Goal: Task Accomplishment & Management: Use online tool/utility

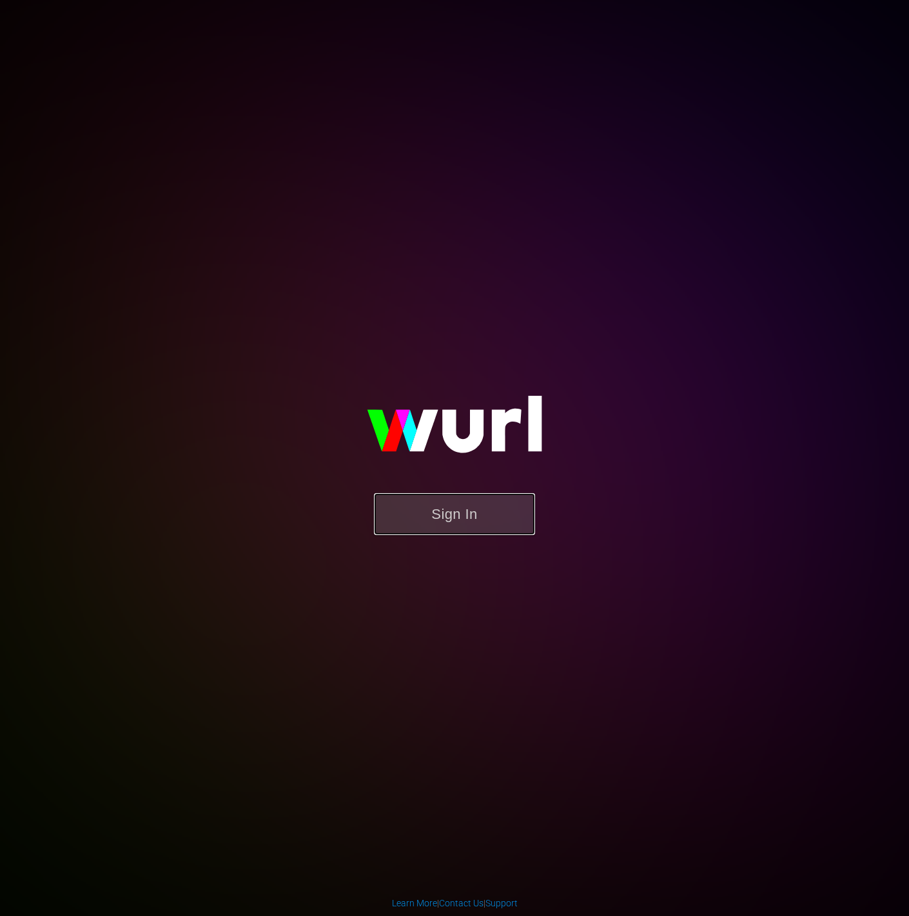
click at [521, 495] on button "Sign In" at bounding box center [454, 514] width 161 height 42
click at [514, 504] on button "Sign In" at bounding box center [454, 514] width 161 height 42
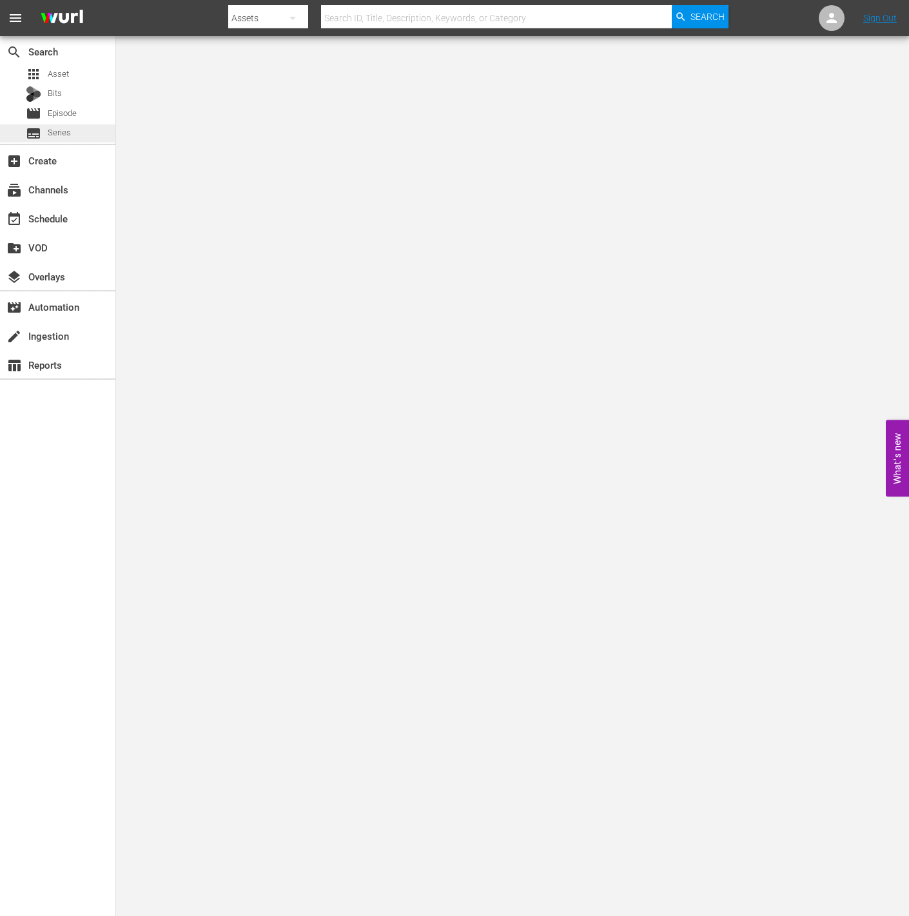
click at [79, 128] on div "subtitles Series" at bounding box center [57, 133] width 115 height 18
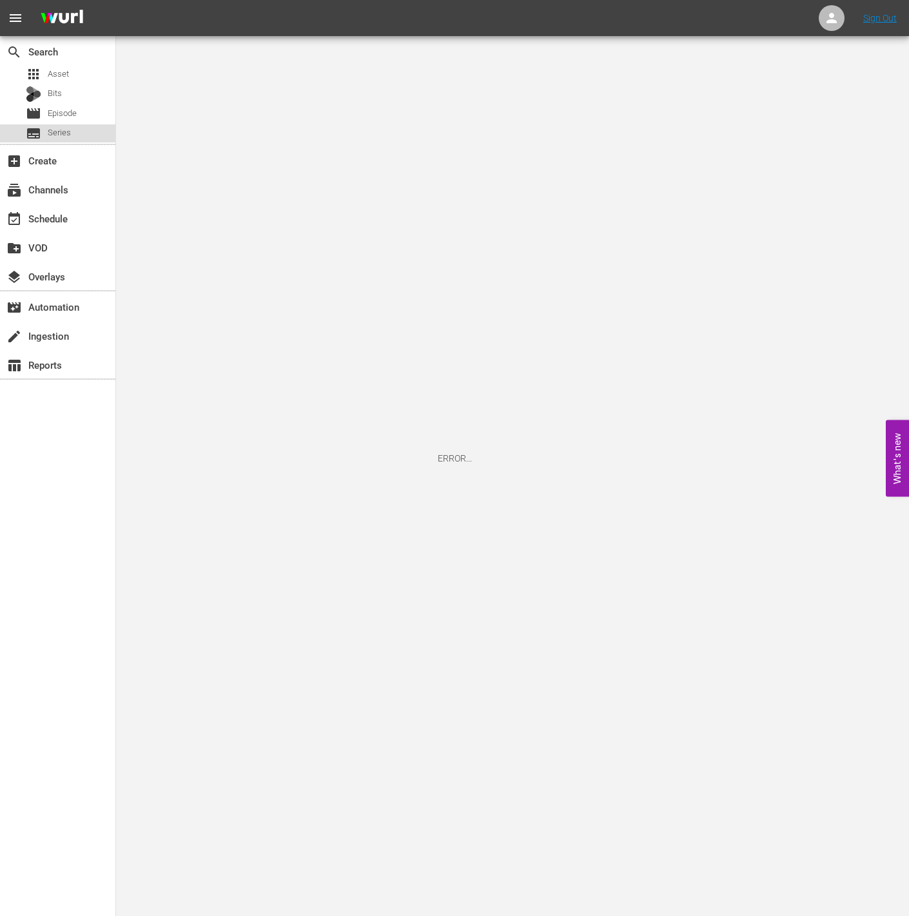
click at [50, 133] on span "Series" at bounding box center [59, 132] width 23 height 13
click at [68, 15] on img at bounding box center [62, 18] width 62 height 30
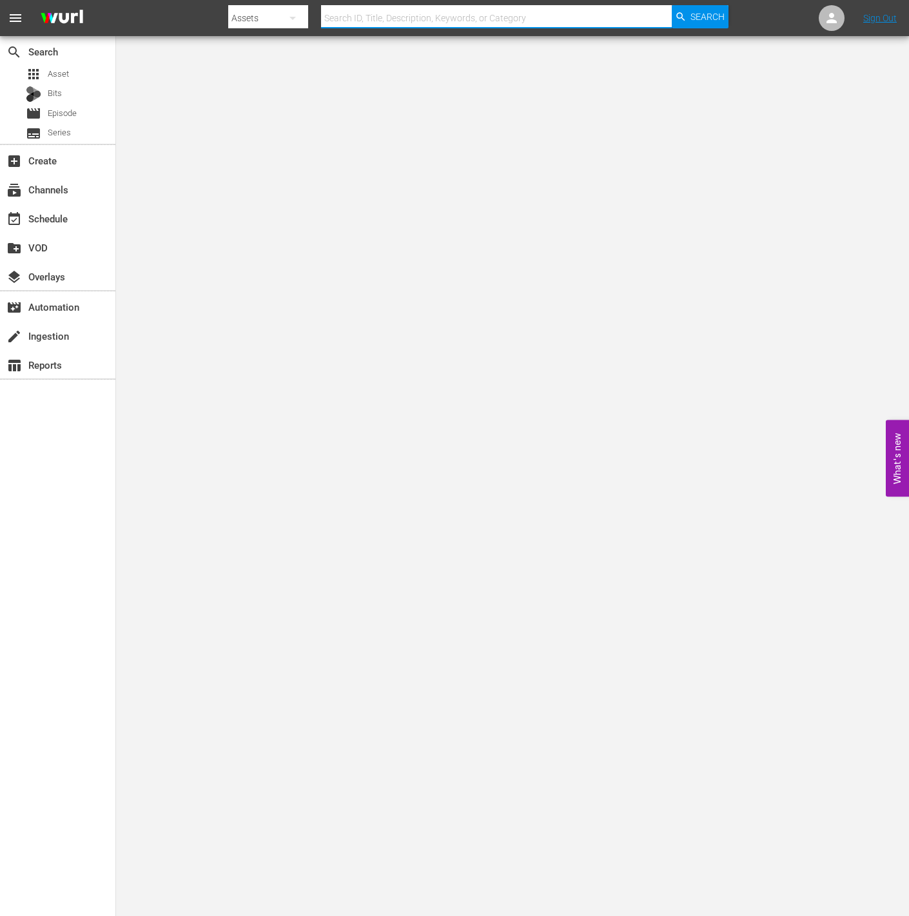
click at [487, 26] on input "text" at bounding box center [496, 18] width 351 height 31
click at [226, 12] on nav "menu Search By Assets Search ID, Title, Description, Keywords, or Category Sear…" at bounding box center [454, 18] width 909 height 36
click at [273, 20] on div "Assets" at bounding box center [267, 18] width 79 height 36
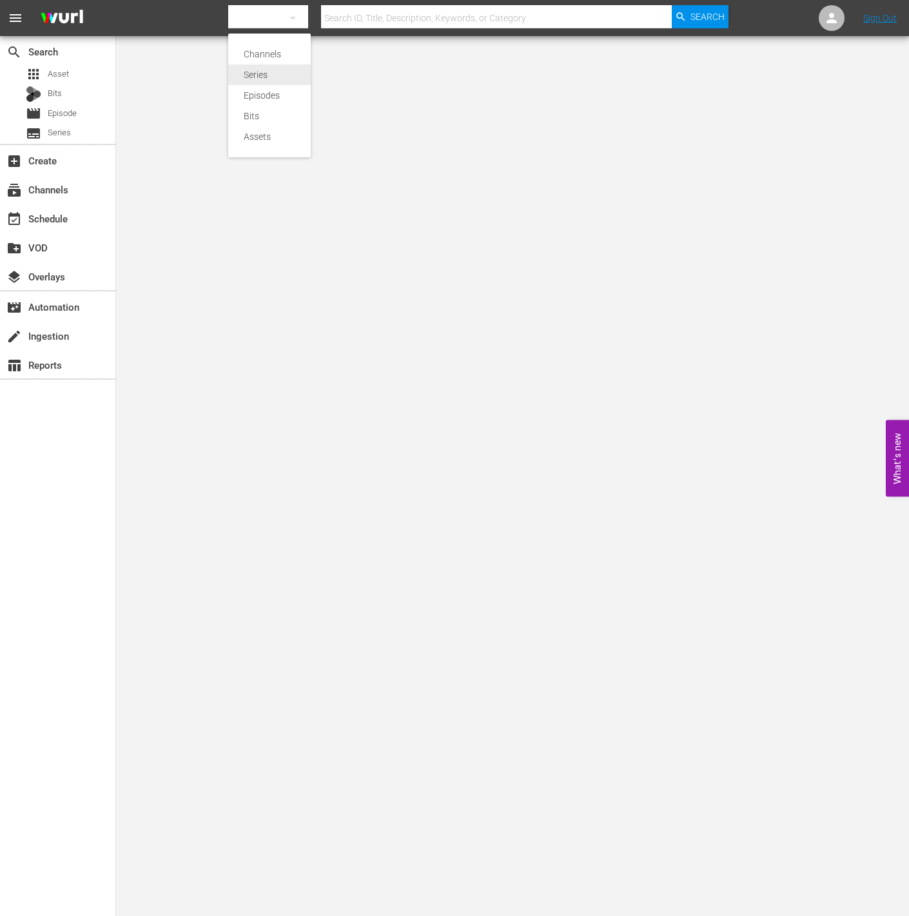
click at [262, 79] on div "Series" at bounding box center [270, 74] width 52 height 21
click at [366, 15] on div "Channels Series Episodes Bits Assets" at bounding box center [454, 458] width 909 height 916
click at [388, 18] on input "text" at bounding box center [496, 18] width 351 height 31
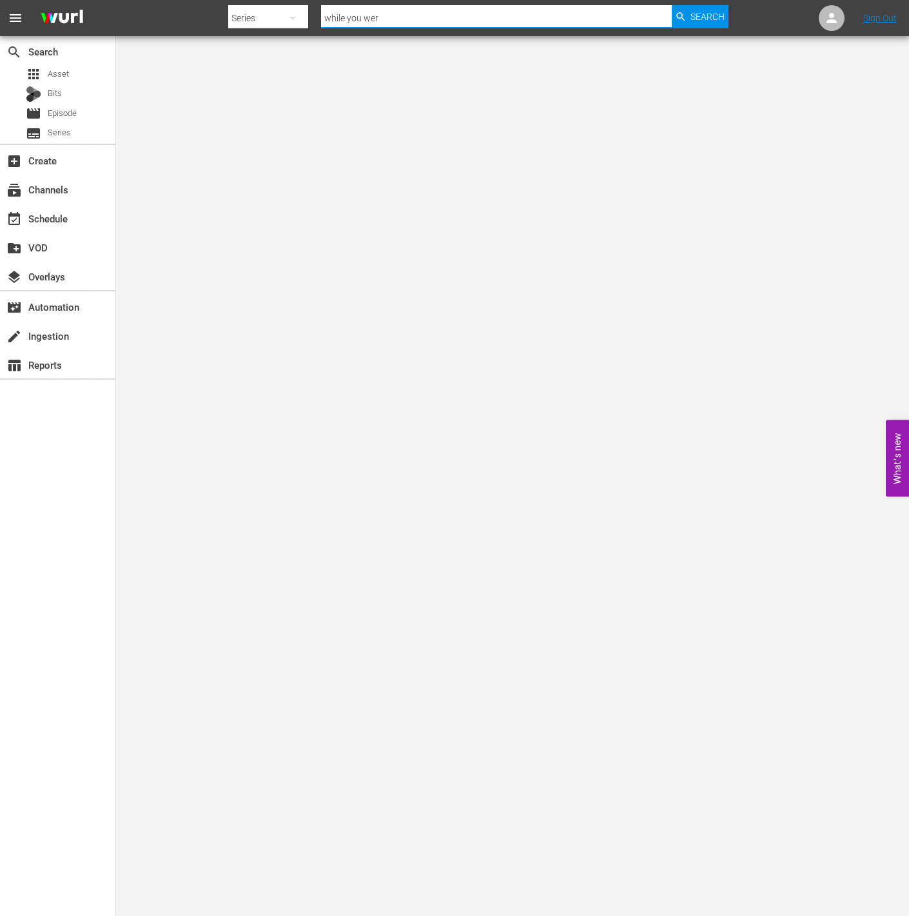
type input "while you were"
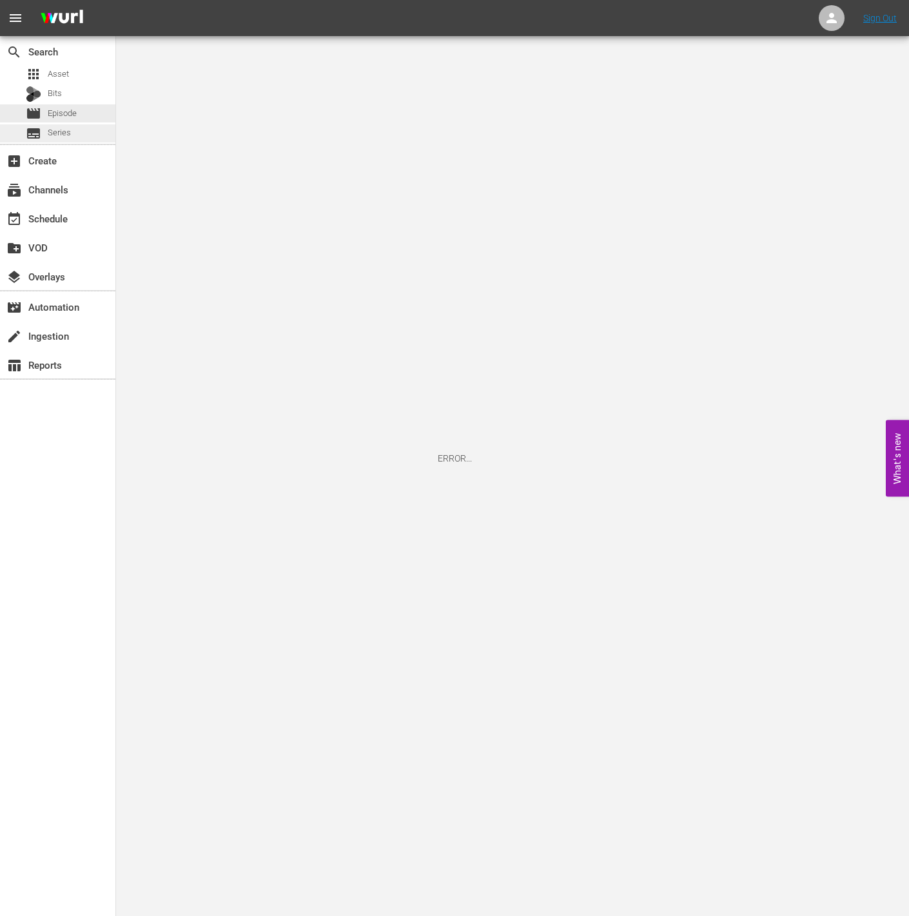
click at [55, 137] on span "Series" at bounding box center [59, 132] width 23 height 13
click at [54, 128] on span "Series" at bounding box center [59, 132] width 23 height 13
click at [37, 50] on div "search Search" at bounding box center [36, 50] width 72 height 12
click at [57, 51] on div "search Search" at bounding box center [36, 50] width 72 height 12
click at [68, 11] on img at bounding box center [62, 18] width 62 height 30
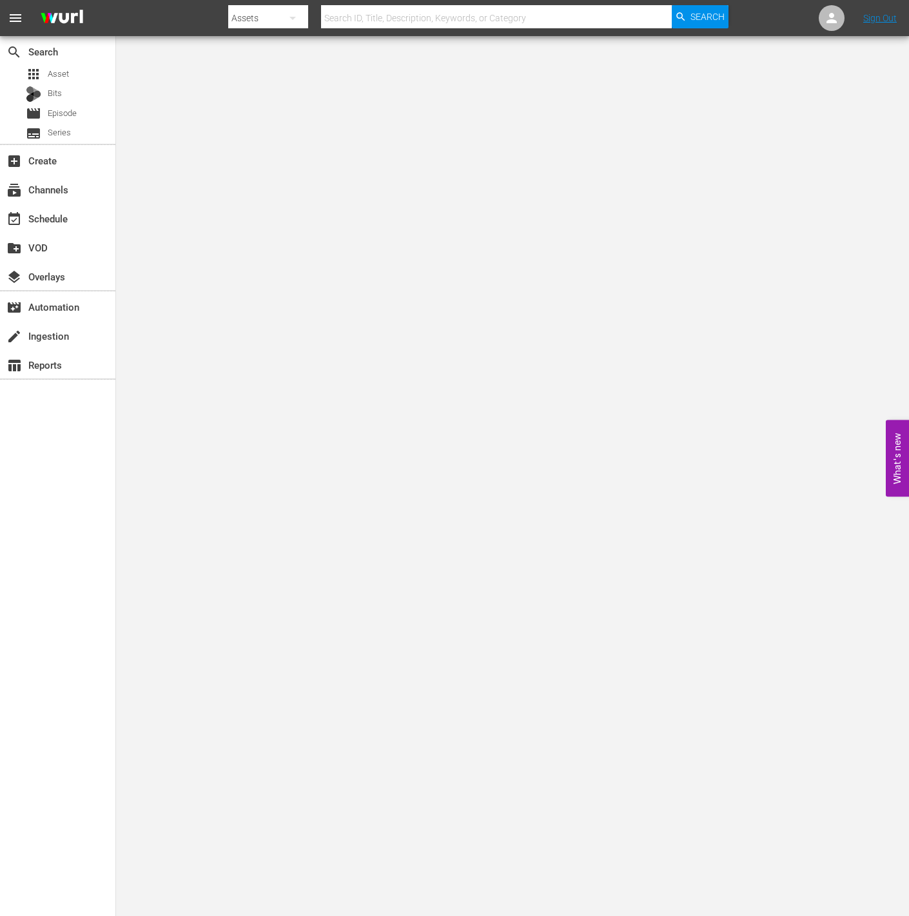
click at [260, 16] on div "Assets" at bounding box center [267, 18] width 79 height 36
click at [267, 77] on div "Series" at bounding box center [270, 74] width 52 height 21
click at [367, 11] on div "Channels Series Episodes Bits Assets" at bounding box center [454, 458] width 909 height 916
click at [366, 10] on input "text" at bounding box center [496, 18] width 351 height 31
type input "조ㅑㅣ"
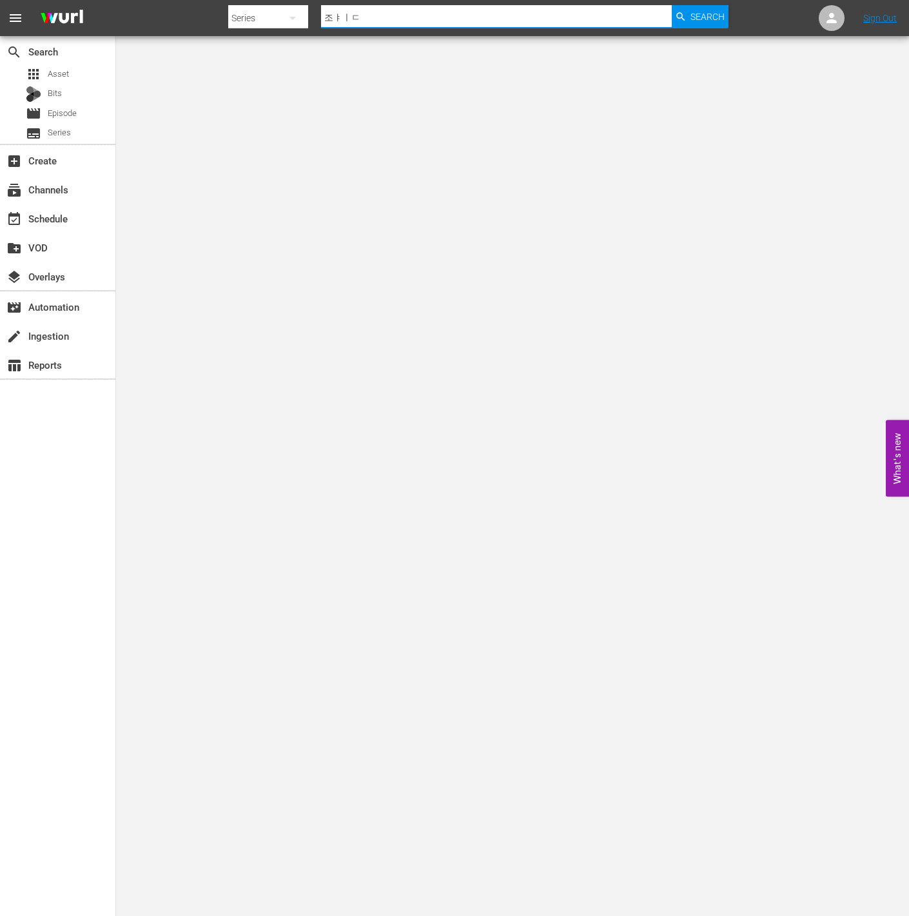
type input "조ㅑㅣㄷ"
type input "조ㅑㅣ"
type input "while you were"
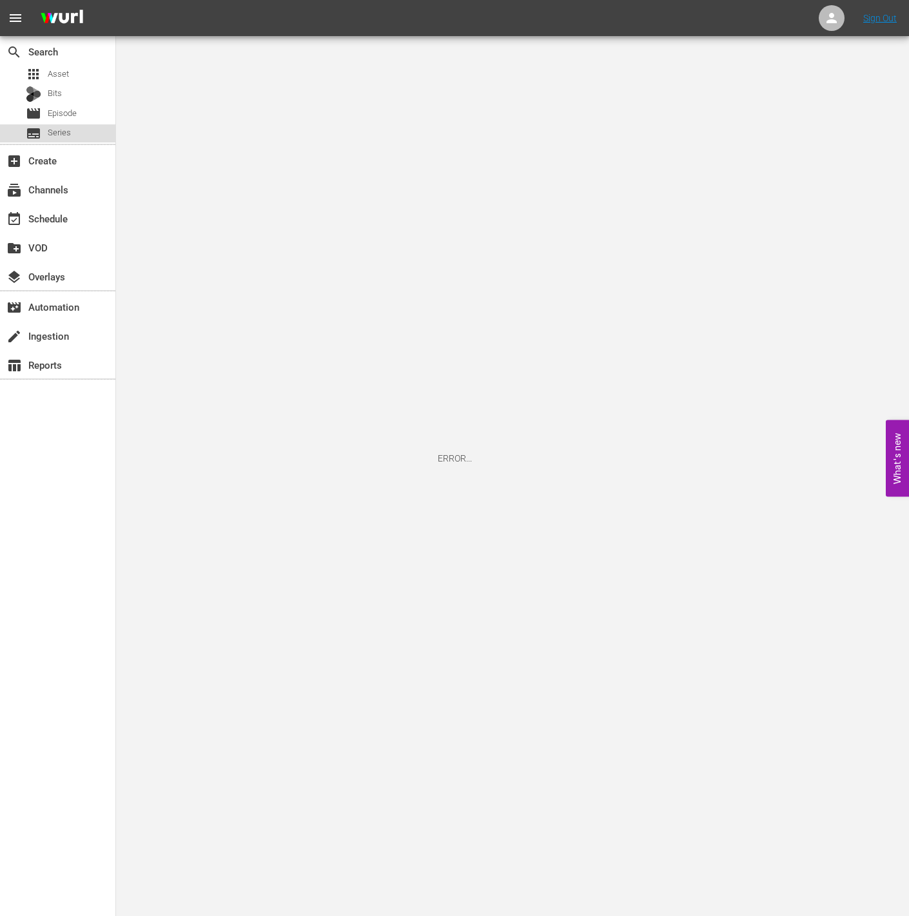
click at [56, 139] on span "Series" at bounding box center [59, 132] width 23 height 13
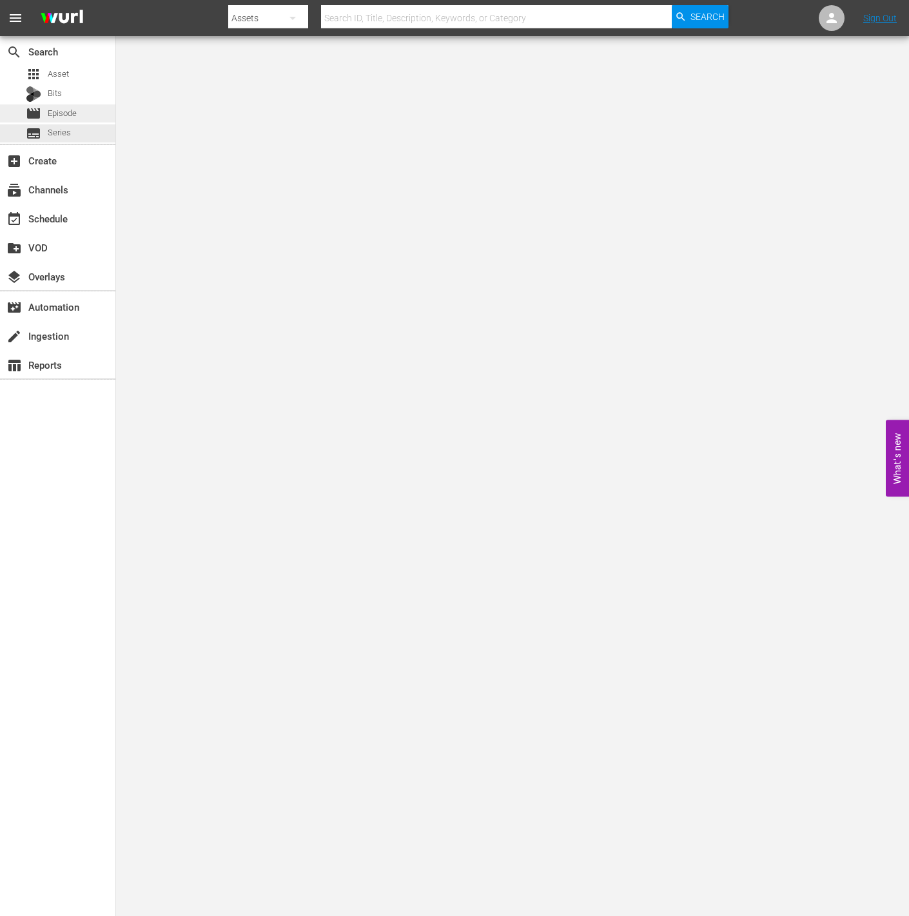
click at [74, 113] on span "Episode" at bounding box center [62, 113] width 29 height 13
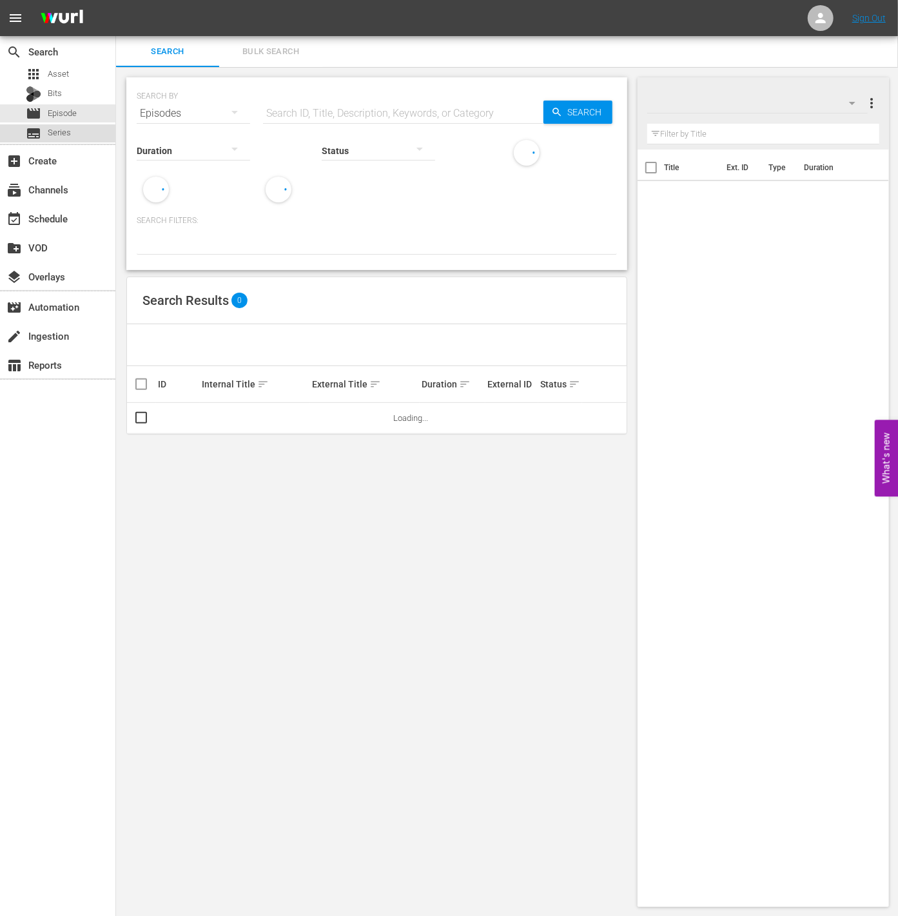
click at [48, 135] on span "Series" at bounding box center [59, 132] width 23 height 13
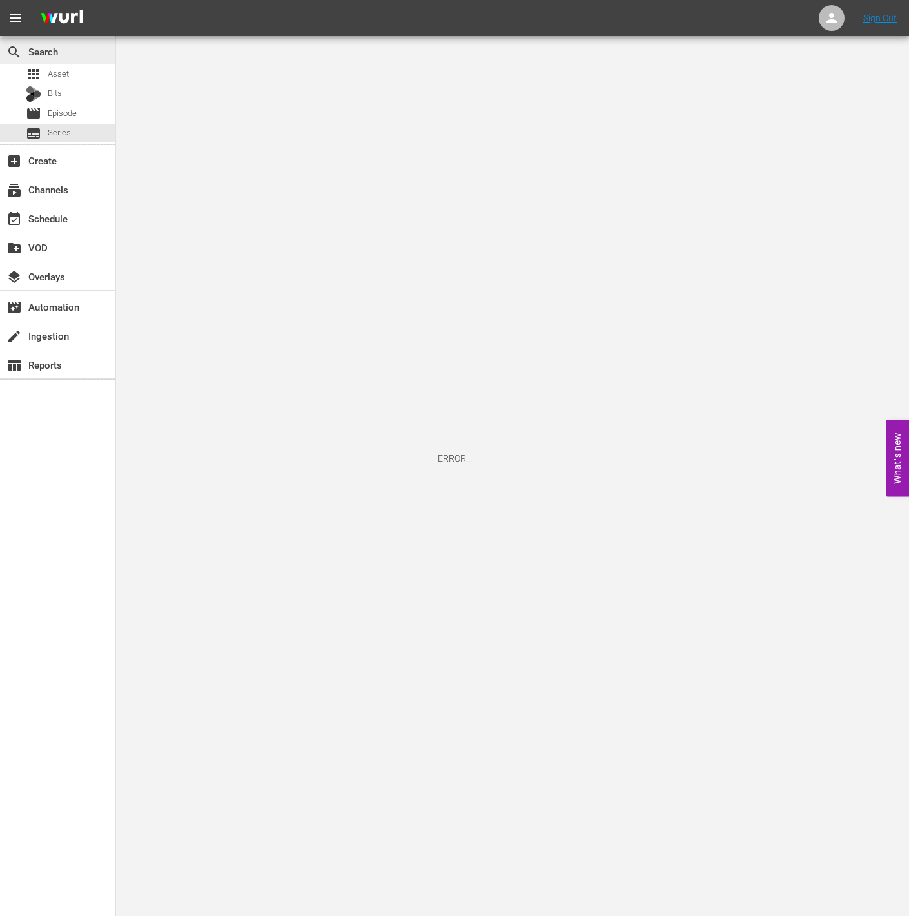
click at [66, 44] on div "search Search" at bounding box center [36, 50] width 72 height 12
click at [53, 10] on img at bounding box center [62, 18] width 62 height 30
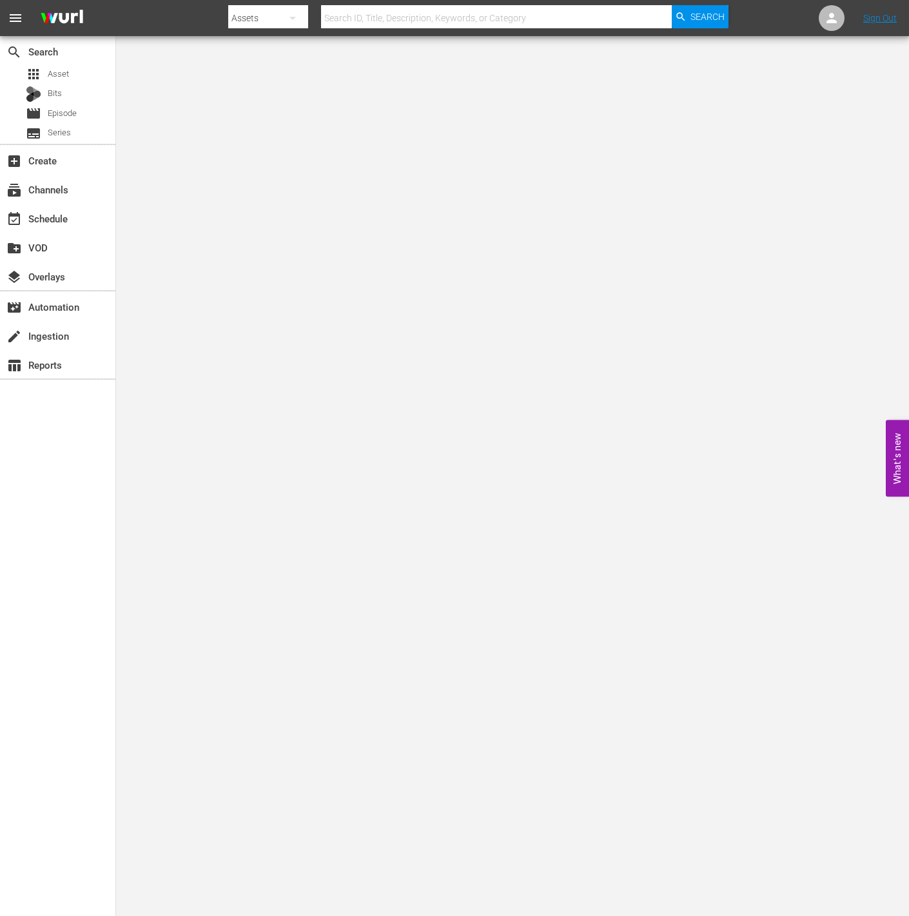
click at [386, 30] on div at bounding box center [478, 30] width 500 height 5
click at [395, 18] on input "text" at bounding box center [496, 18] width 351 height 31
type input "죋"
type input "whle you w"
type input "while you were"
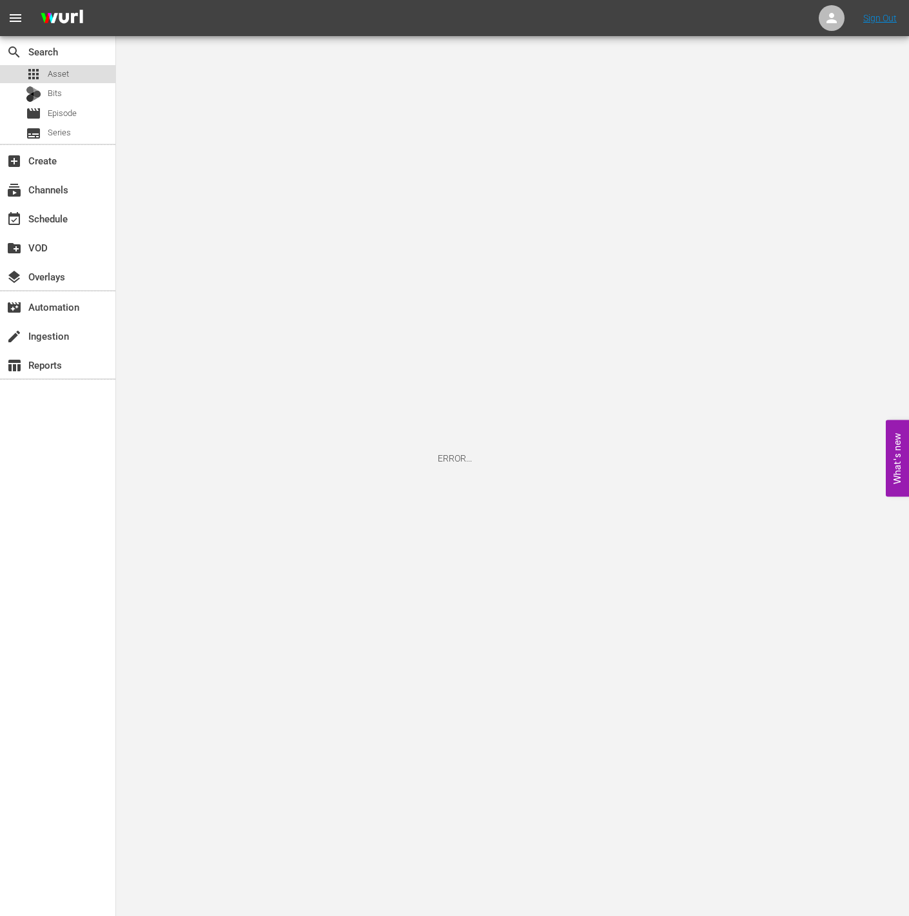
click at [51, 80] on span "Asset" at bounding box center [58, 74] width 21 height 13
click at [50, 135] on span "Series" at bounding box center [59, 132] width 23 height 13
click at [66, 25] on img at bounding box center [62, 18] width 62 height 30
click at [889, 19] on link "Sign Out" at bounding box center [880, 18] width 34 height 10
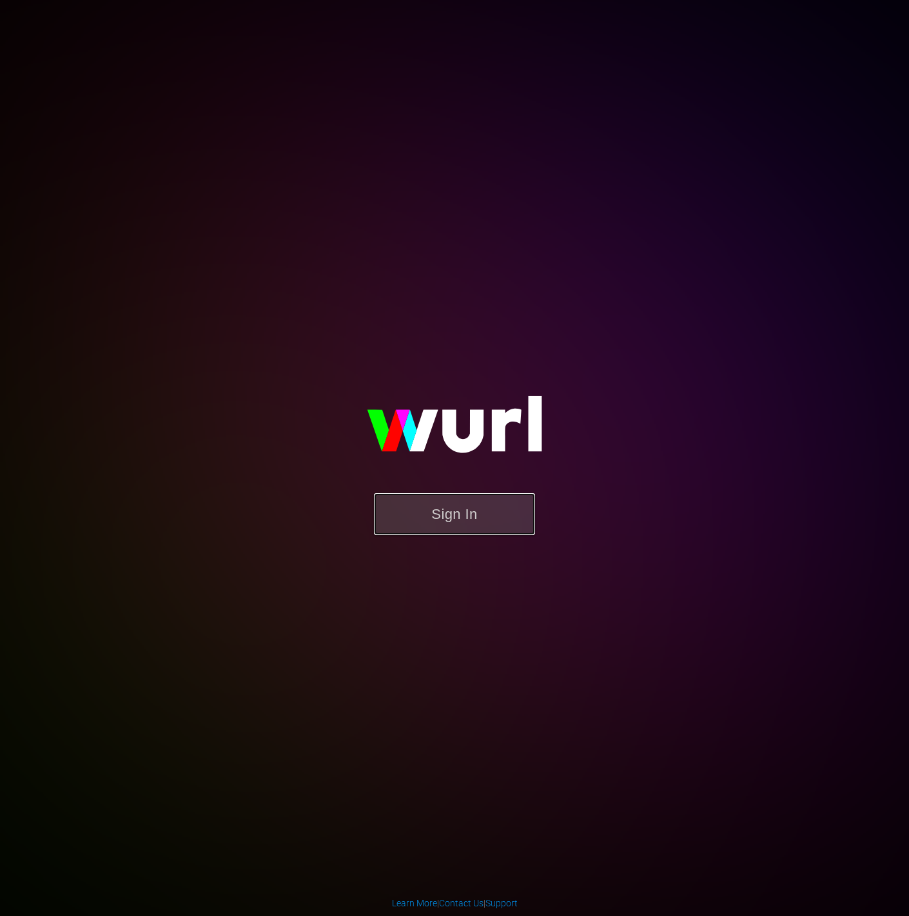
drag, startPoint x: 464, startPoint y: 516, endPoint x: 471, endPoint y: 515, distance: 7.2
click at [465, 516] on button "Sign In" at bounding box center [454, 514] width 161 height 42
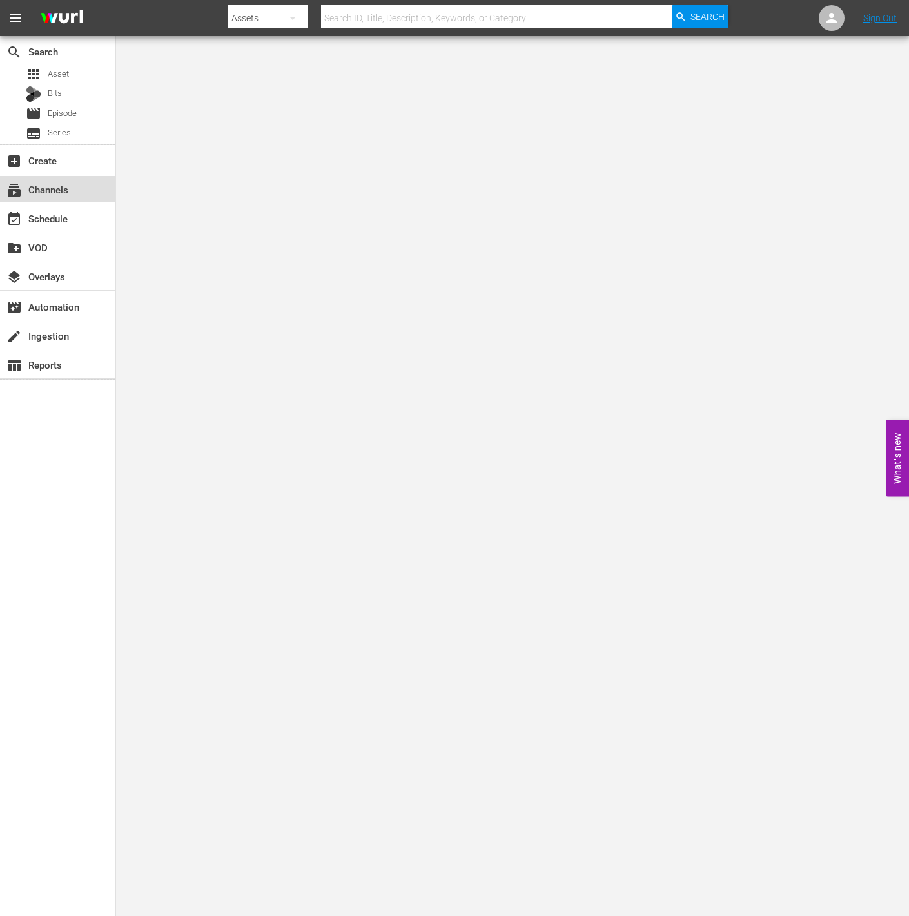
click at [59, 192] on div "subscriptions Channels" at bounding box center [36, 188] width 72 height 12
click at [56, 209] on div "event_available Schedule" at bounding box center [57, 218] width 115 height 26
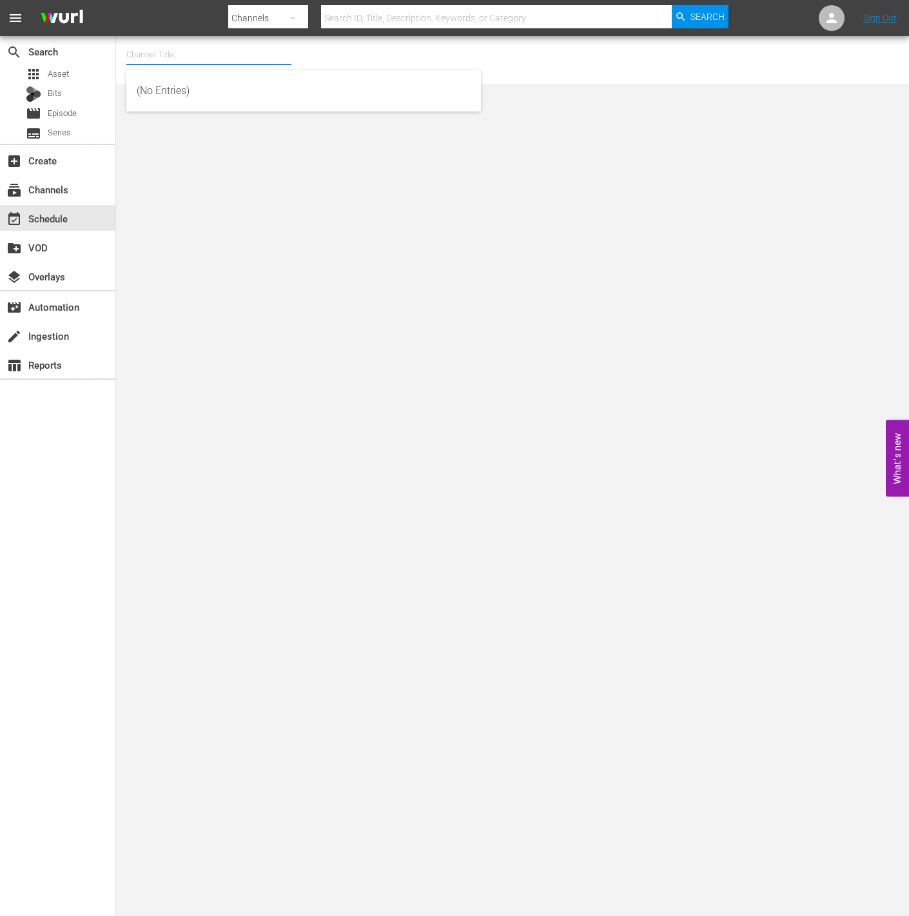
click at [173, 61] on input "text" at bounding box center [208, 54] width 165 height 31
type input "rakuten viki"
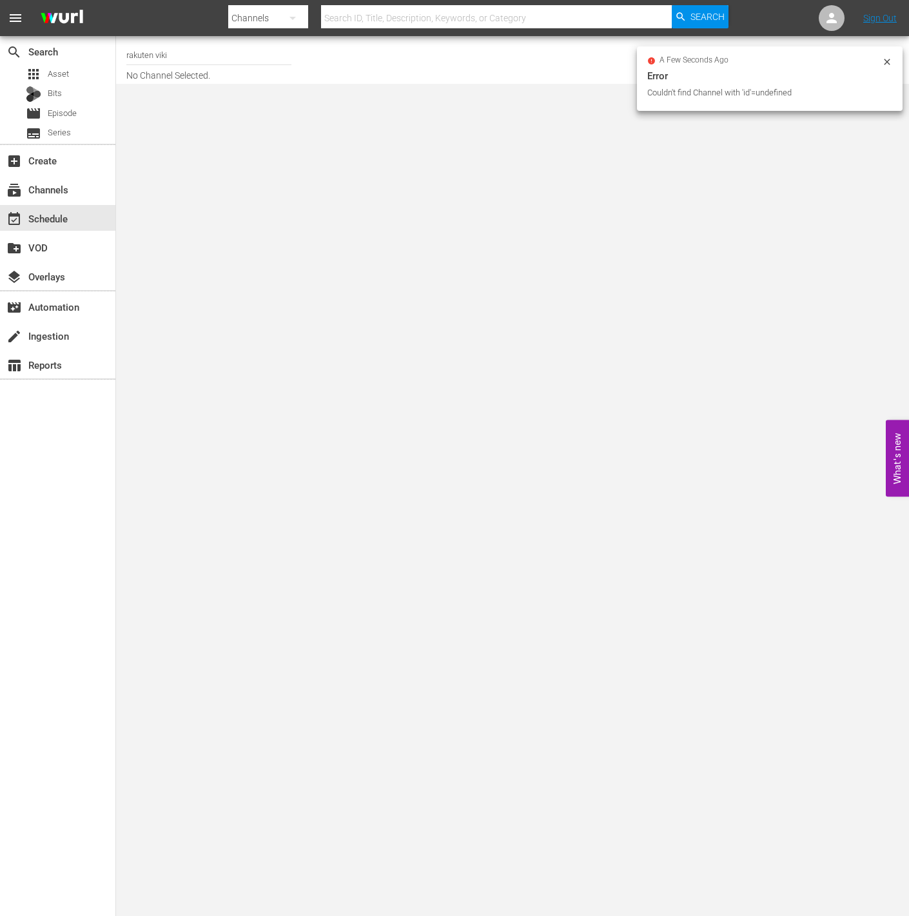
click at [239, 45] on input "rakuten viki" at bounding box center [208, 54] width 165 height 31
click at [177, 62] on input "rakuten viki" at bounding box center [208, 54] width 165 height 31
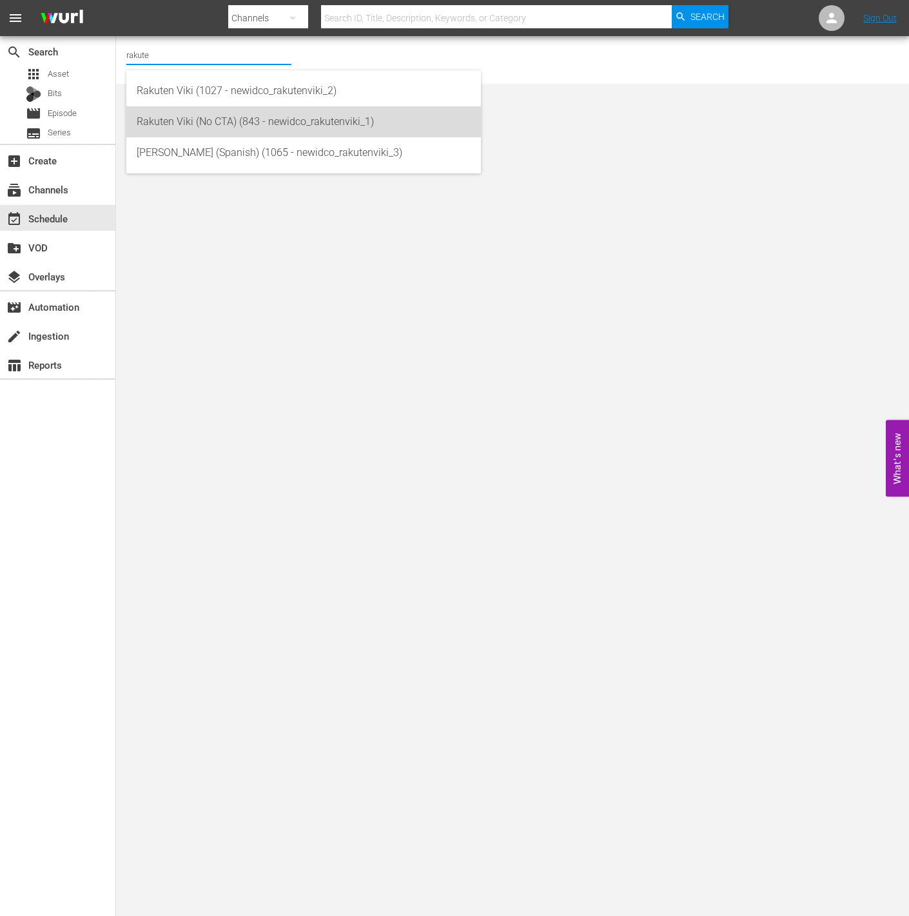
click at [215, 109] on div "Rakuten Viki (No CTA) (843 - newidco_rakutenviki_1)" at bounding box center [304, 121] width 334 height 31
type input "Rakuten Viki (No CTA) (843 - newidco_rakutenviki_1)"
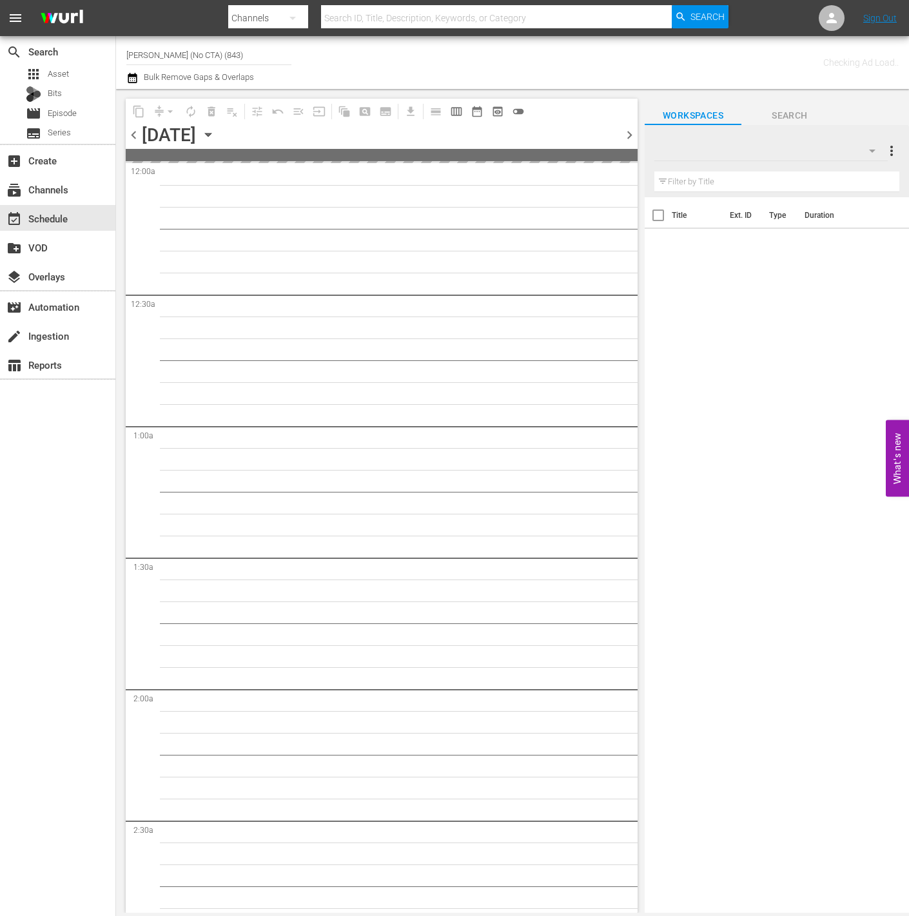
click at [778, 189] on input "text" at bounding box center [776, 182] width 245 height 21
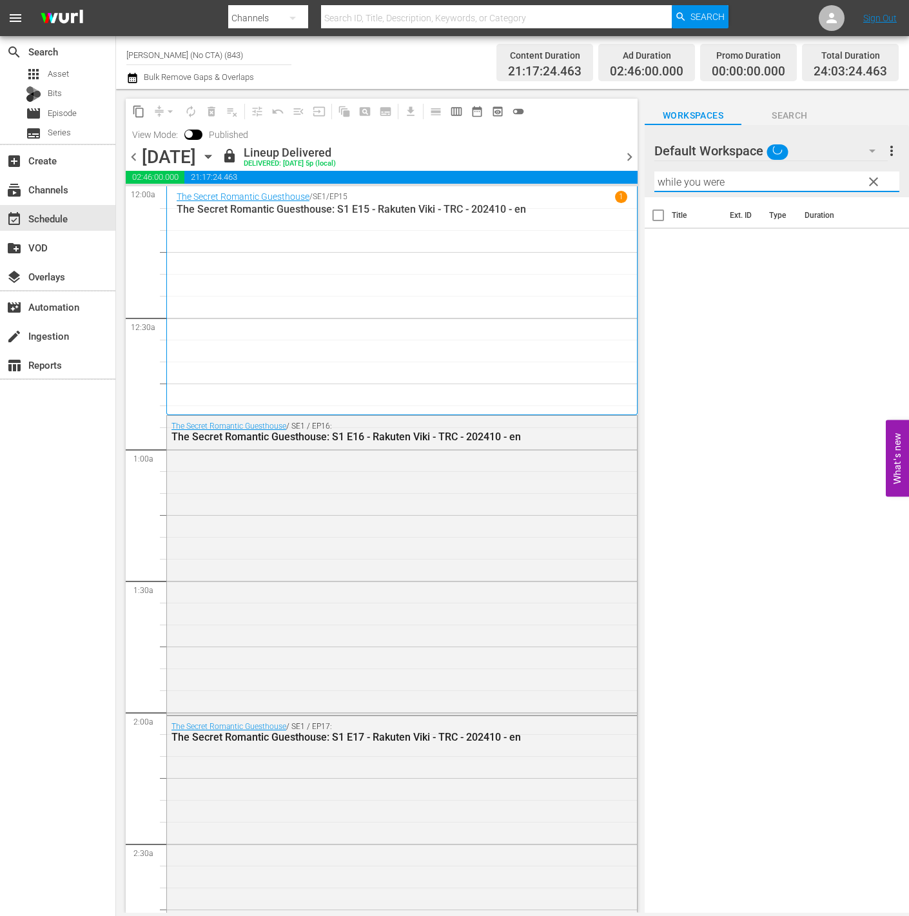
type input "while you were"
click at [881, 181] on span "clear" at bounding box center [873, 181] width 15 height 15
click at [830, 173] on input "text" at bounding box center [776, 182] width 245 height 21
type input "while you"
click at [809, 159] on div "Default Workspace 324" at bounding box center [770, 151] width 233 height 36
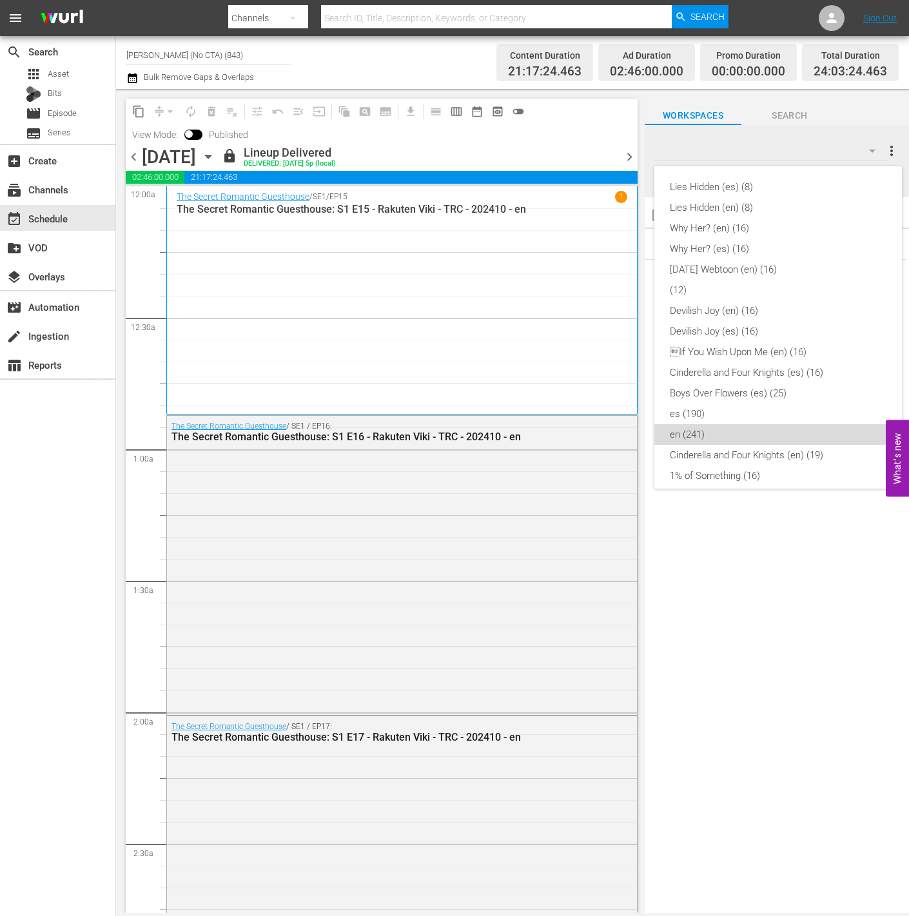
click at [714, 441] on div "en (241)" at bounding box center [778, 434] width 217 height 21
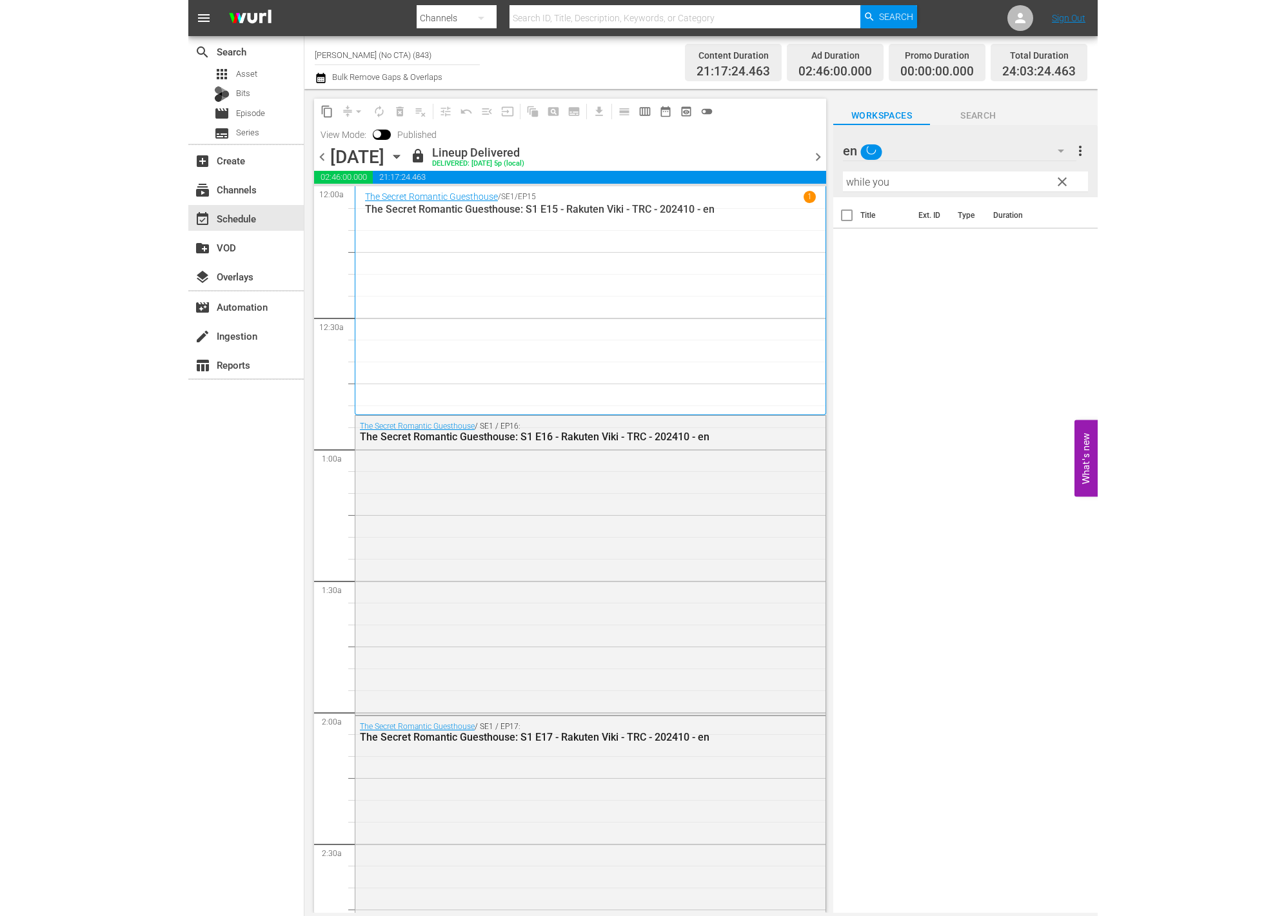
scroll to position [107, 0]
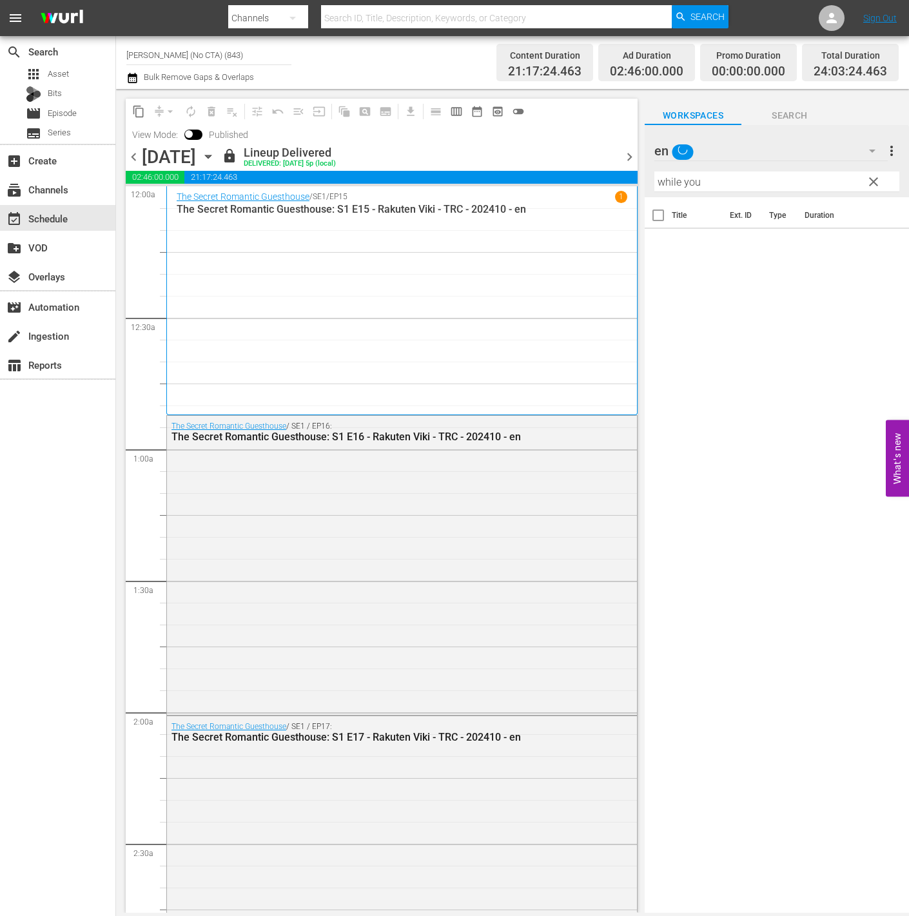
click at [879, 182] on span "clear" at bounding box center [873, 181] width 15 height 15
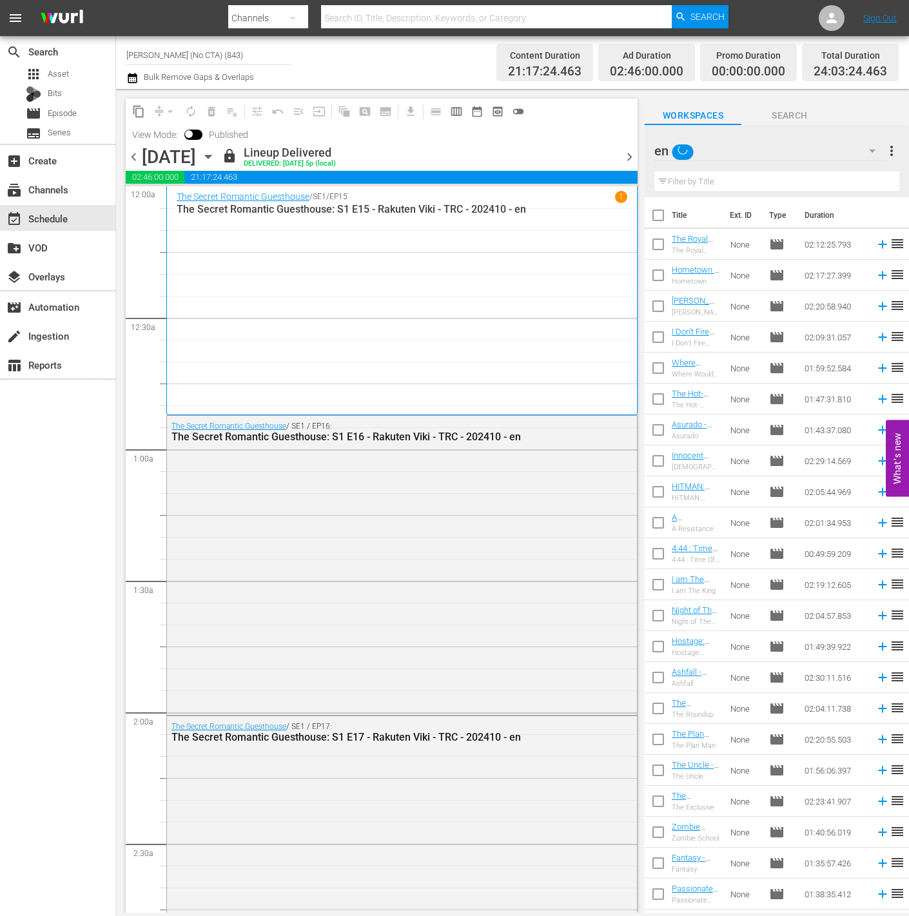
click at [854, 179] on input "text" at bounding box center [776, 182] width 245 height 21
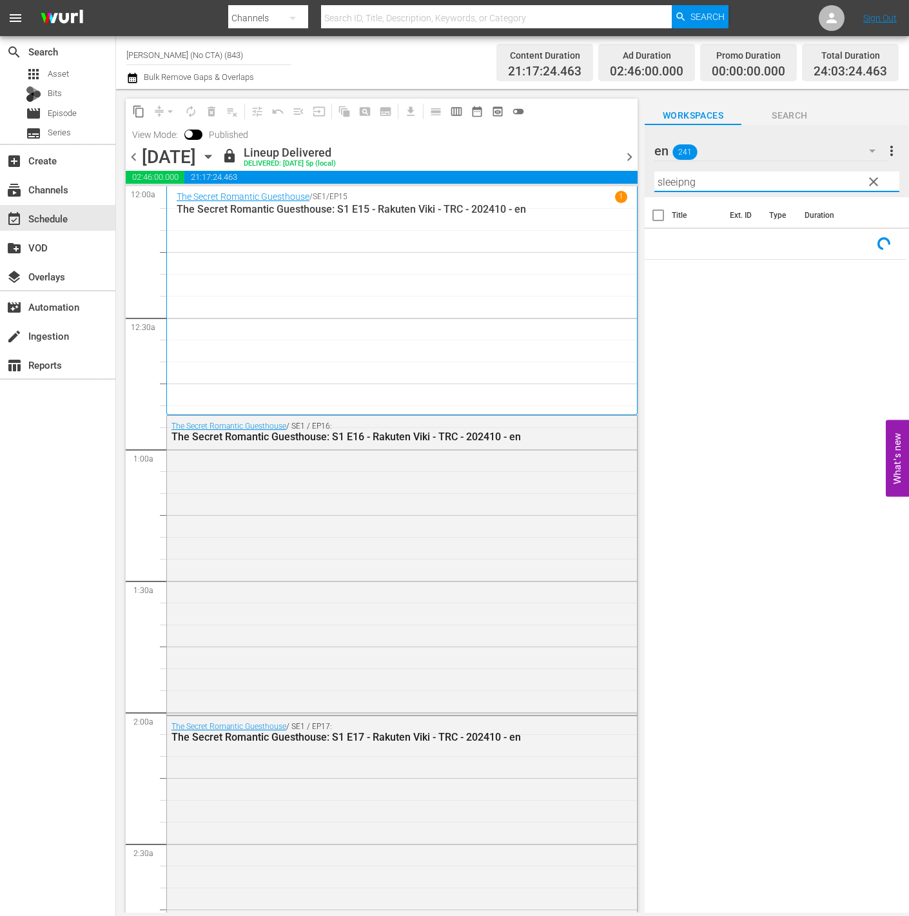
type input "sleeipng"
click at [874, 182] on span "clear" at bounding box center [873, 181] width 15 height 15
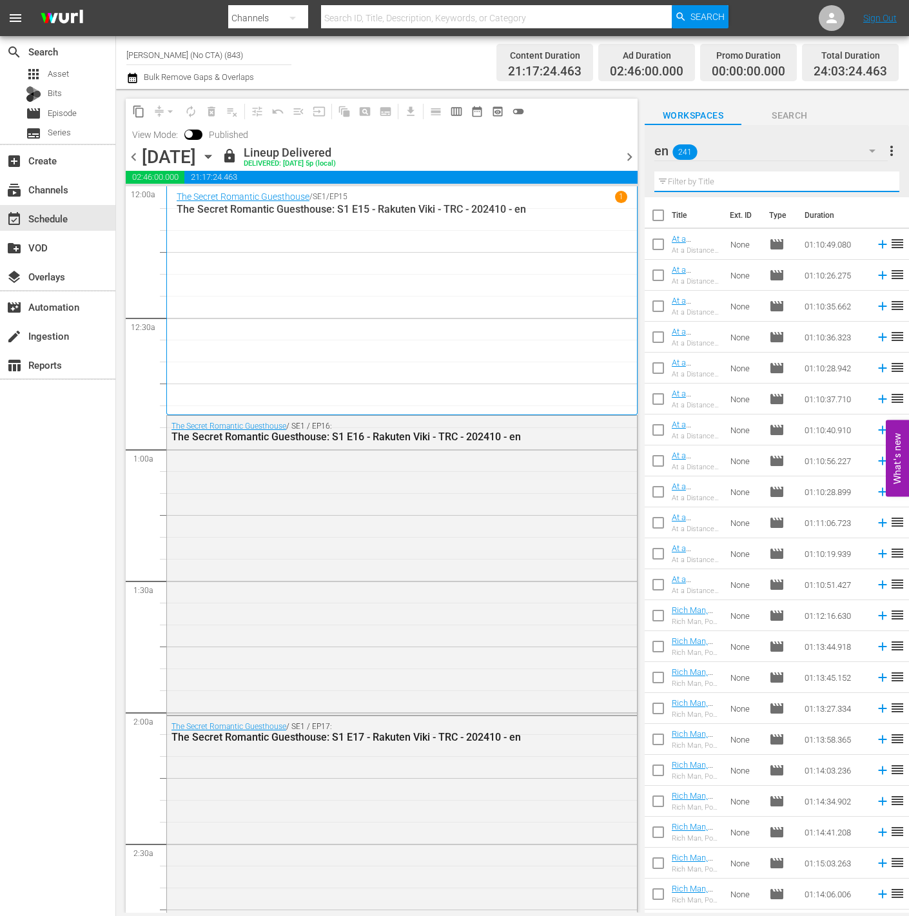
click at [847, 179] on input "text" at bounding box center [776, 182] width 245 height 21
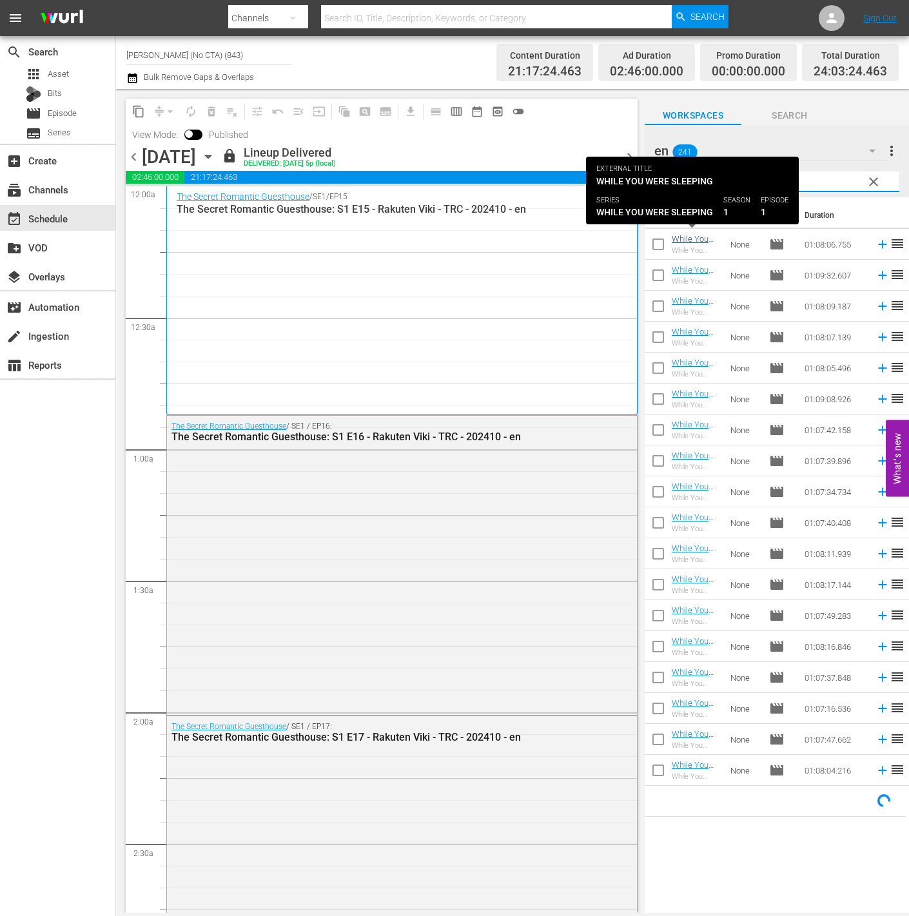
type input "whi"
click at [676, 239] on link "While You Were Sleeping: S1 E1 - Rakuten Viki - TRC - 202202 - en" at bounding box center [694, 263] width 45 height 58
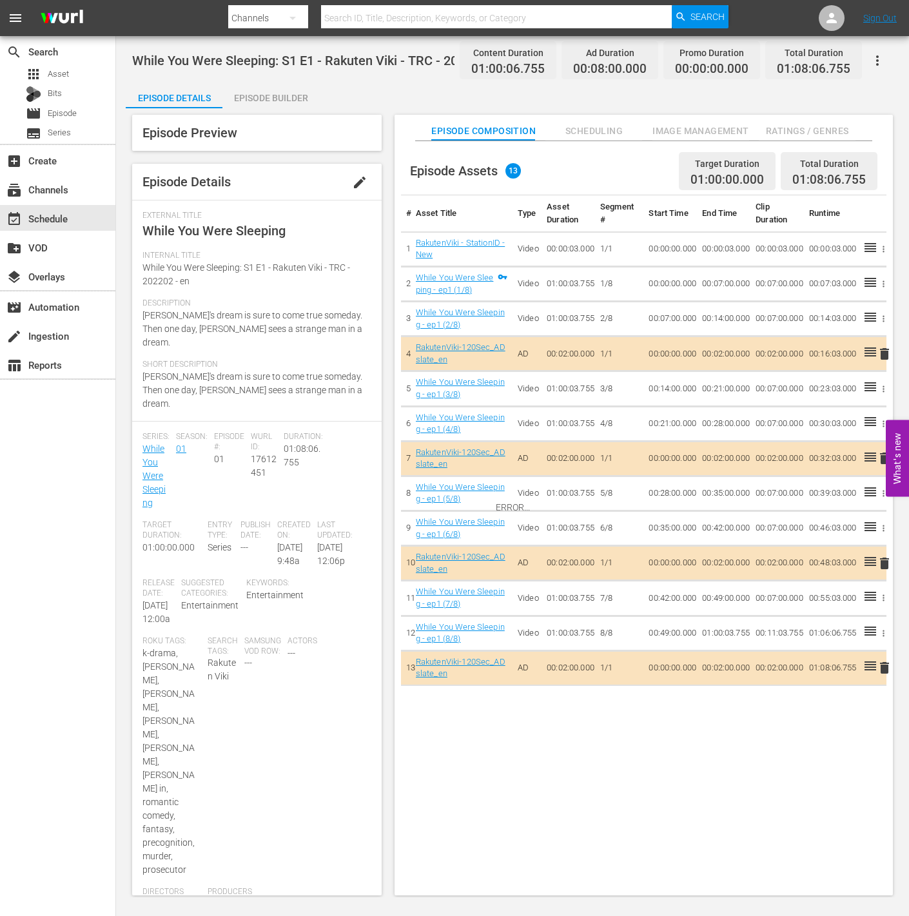
drag, startPoint x: 157, startPoint y: 424, endPoint x: 130, endPoint y: 422, distance: 27.8
click at [130, 422] on div "ERROR..." at bounding box center [513, 507] width 774 height 798
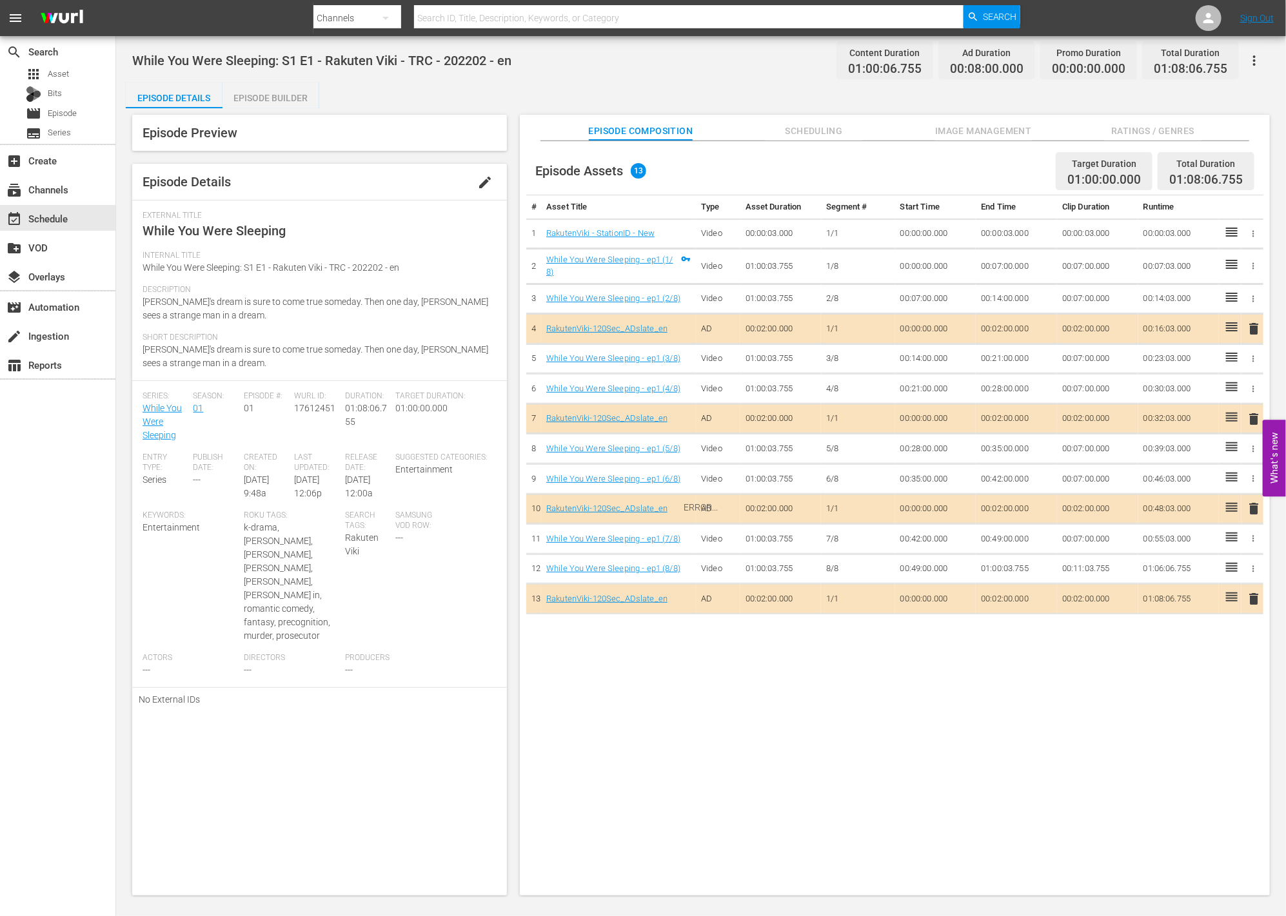
click at [155, 428] on div "ERROR..." at bounding box center [701, 507] width 1150 height 798
click at [155, 420] on div "ERROR..." at bounding box center [701, 507] width 1150 height 798
click at [814, 126] on div "ERROR..." at bounding box center [701, 507] width 1150 height 798
click at [231, 80] on div "While You Were Sleeping: S1 E1 - Rakuten Viki - TRC - 202202 - en Content Durat…" at bounding box center [701, 466] width 1170 height 861
click at [309, 97] on div "Episode Builder" at bounding box center [270, 98] width 97 height 31
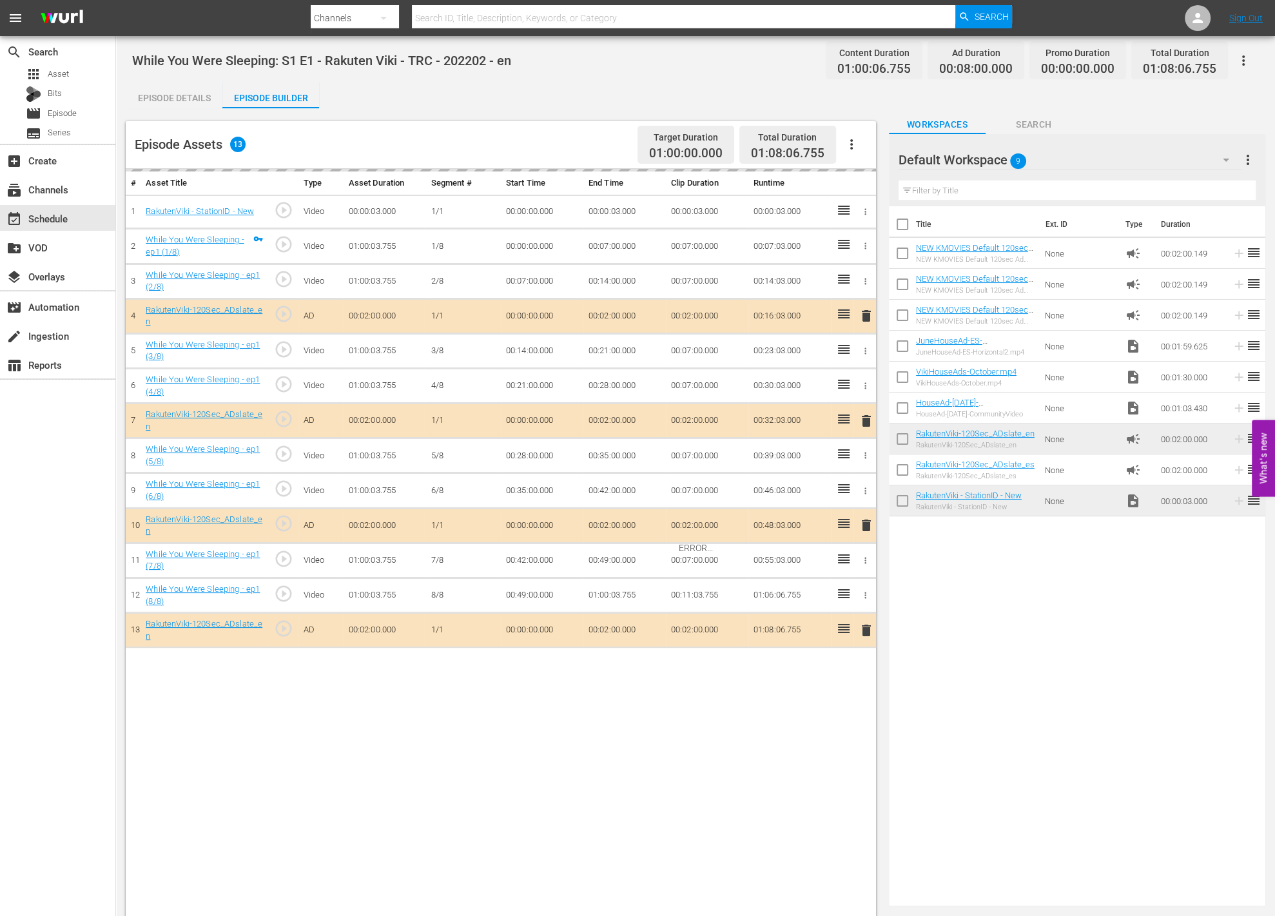
click at [157, 97] on div "Episode Details" at bounding box center [174, 98] width 97 height 31
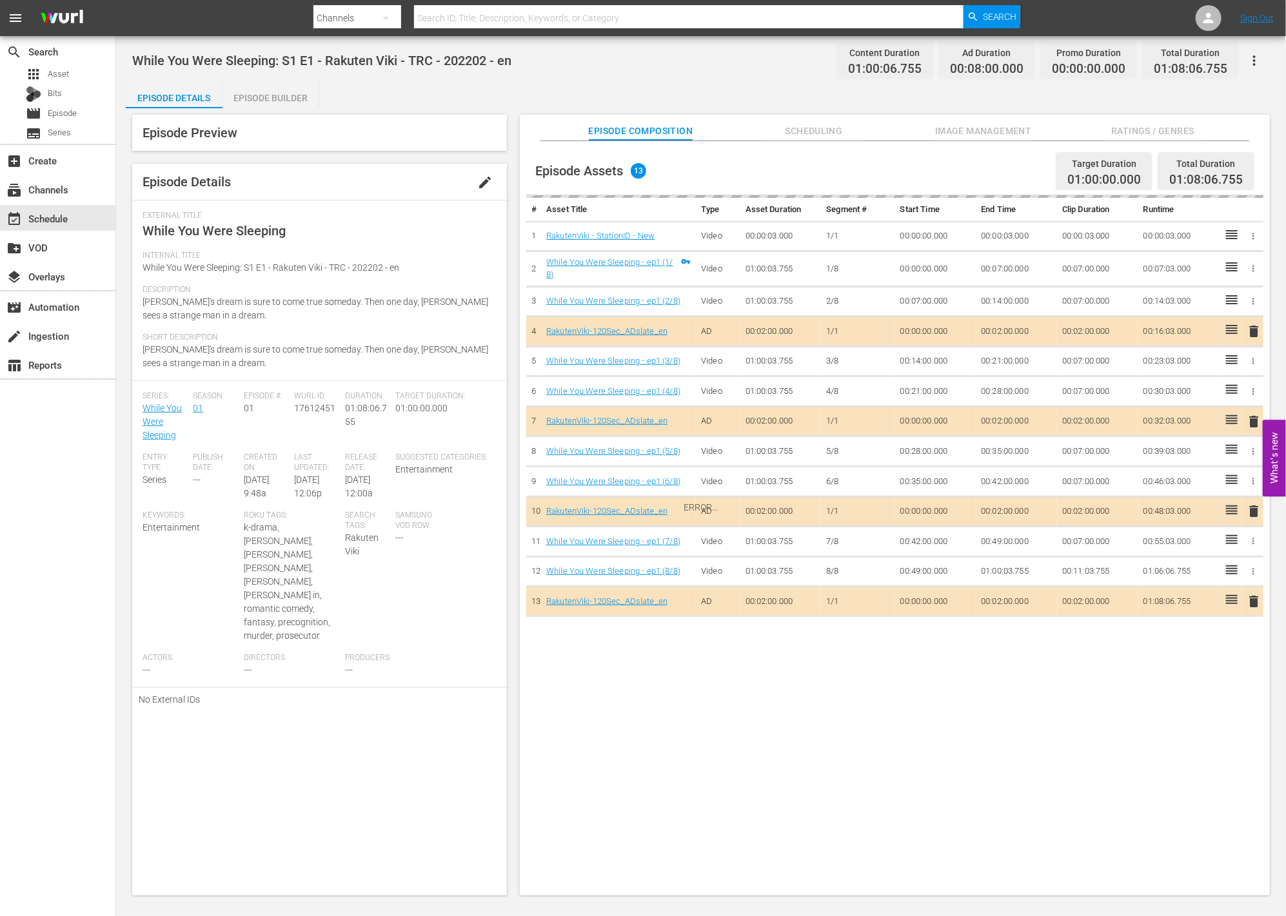
click at [161, 413] on div "ERROR..." at bounding box center [701, 507] width 1150 height 798
click at [718, 776] on div "ERROR..." at bounding box center [701, 507] width 1150 height 798
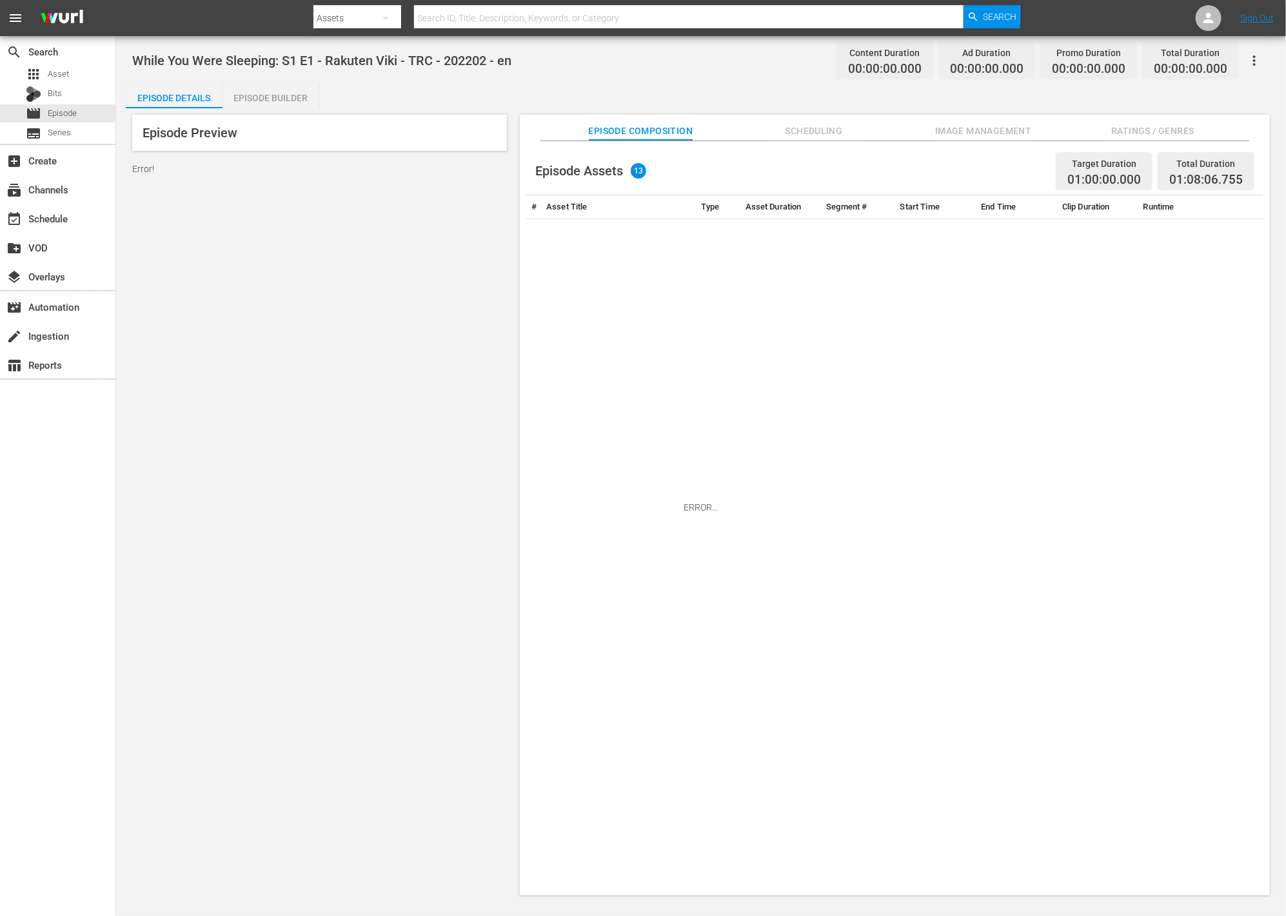
click at [72, 522] on div "search Search apps Asset Bits movie Episode subtitles Series add_box Create sub…" at bounding box center [58, 494] width 116 height 916
click at [329, 299] on div "ERROR..." at bounding box center [701, 507] width 1150 height 798
click at [475, 21] on input "text" at bounding box center [688, 18] width 549 height 31
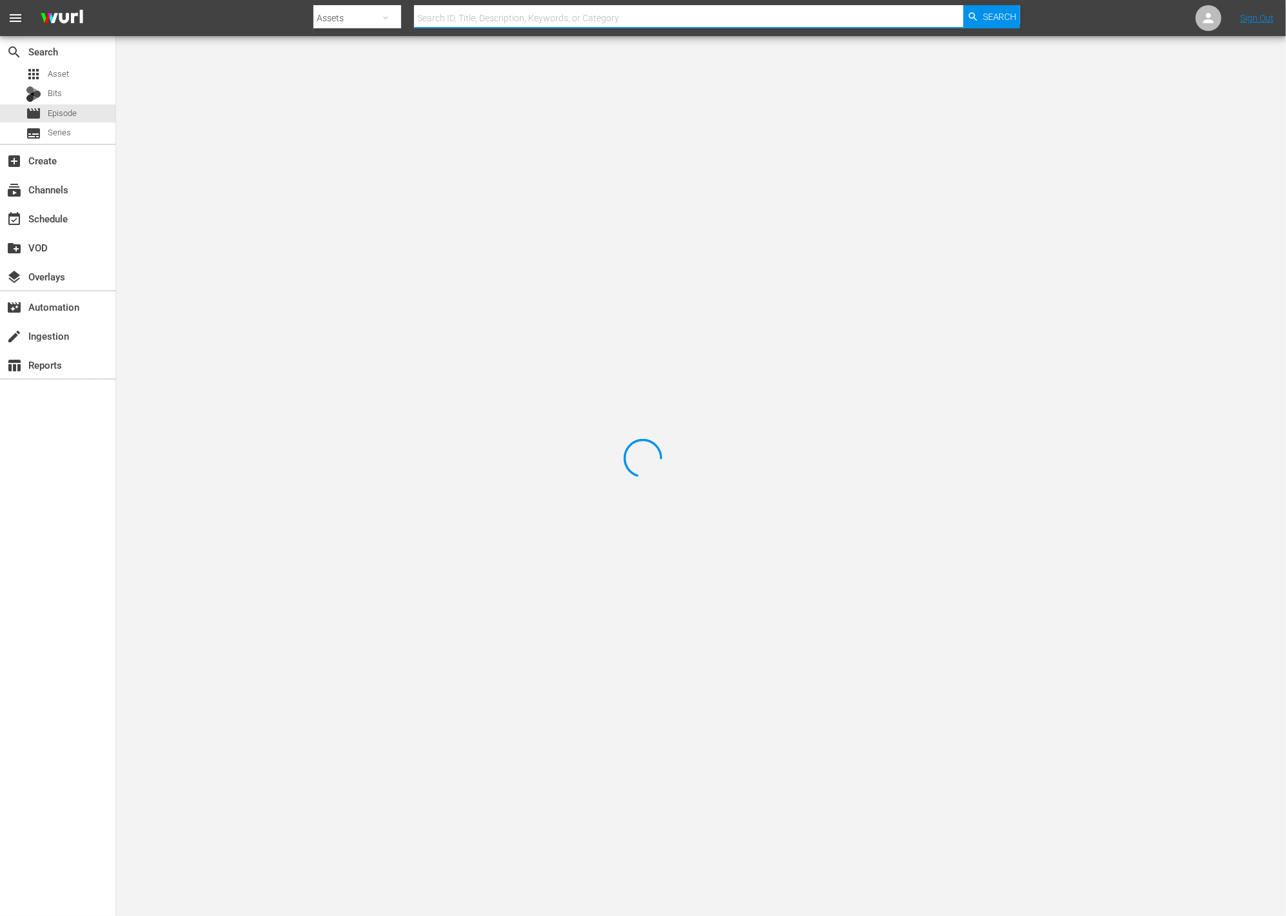
click at [575, 25] on input "text" at bounding box center [688, 18] width 549 height 31
click at [257, 21] on nav "menu Search By Assets Search ID, Title, Description, Keywords, or Category Sear…" at bounding box center [643, 18] width 1286 height 36
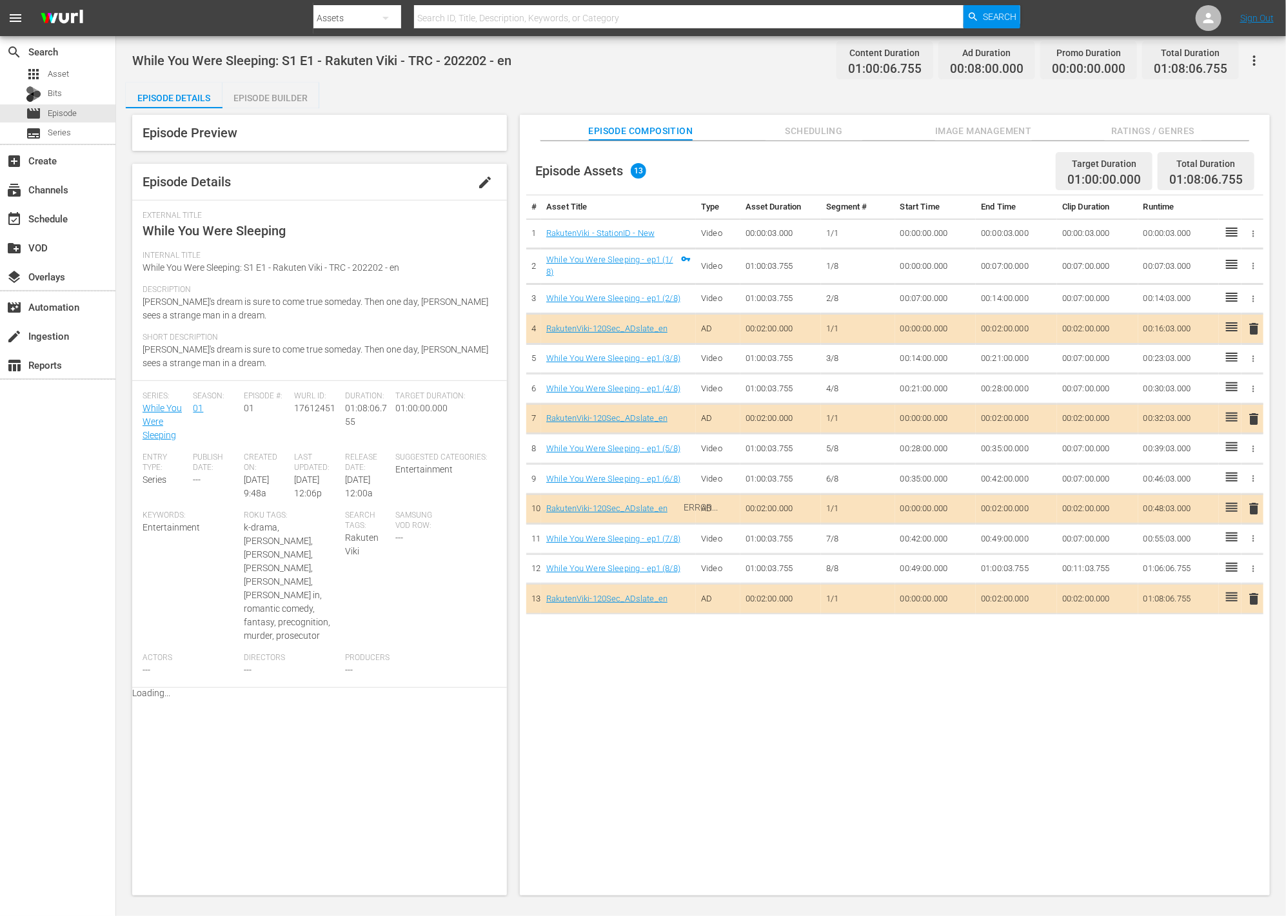
click at [243, 349] on div "ERROR..." at bounding box center [701, 507] width 1150 height 798
click at [254, 358] on div "ERROR..." at bounding box center [701, 507] width 1150 height 798
click at [154, 422] on div "ERROR..." at bounding box center [701, 507] width 1150 height 798
drag, startPoint x: 153, startPoint y: 408, endPoint x: 141, endPoint y: 408, distance: 12.3
click at [141, 408] on div "ERROR..." at bounding box center [701, 507] width 1150 height 798
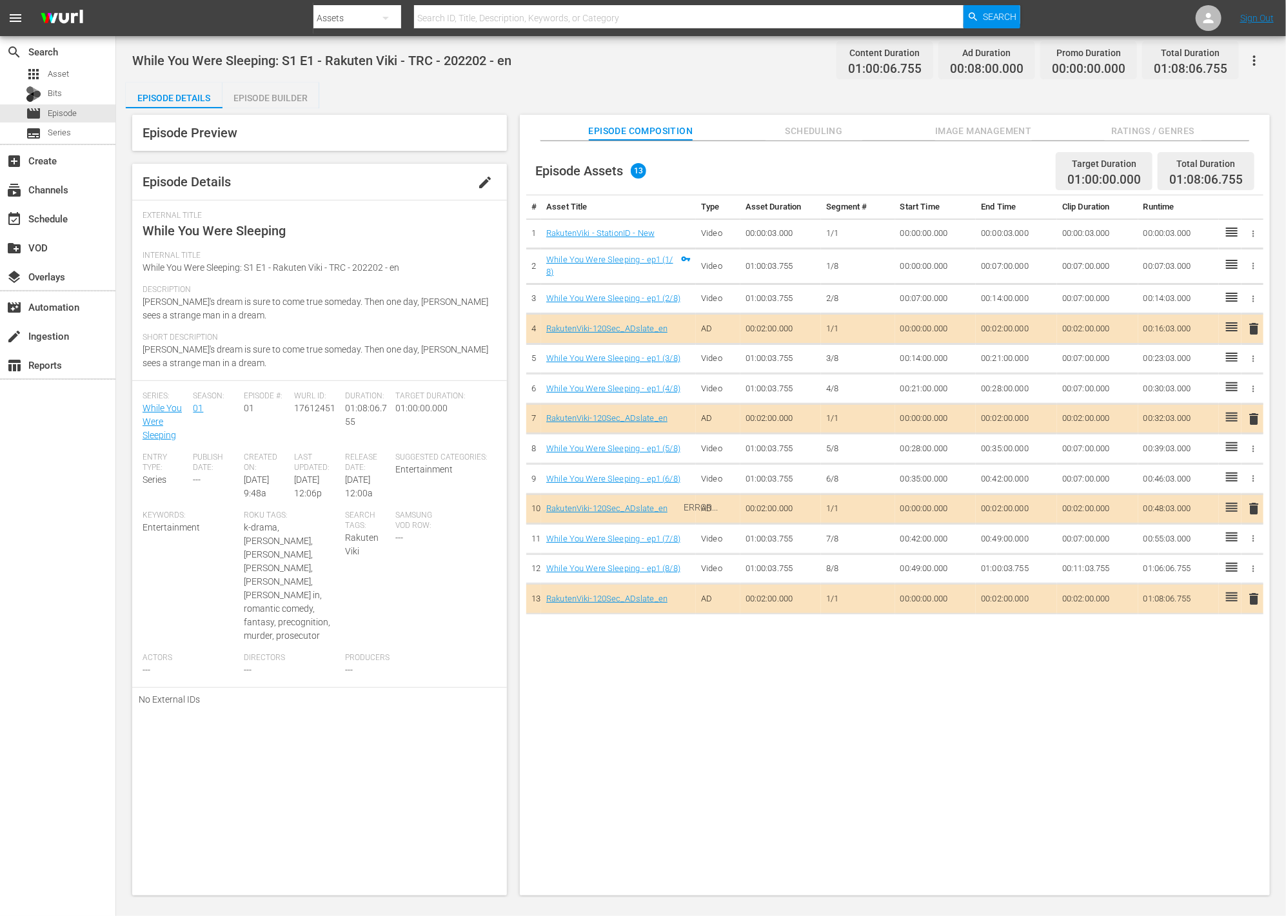
click at [186, 413] on div "ERROR..." at bounding box center [701, 507] width 1150 height 798
click at [186, 414] on div "ERROR..." at bounding box center [701, 507] width 1150 height 798
click at [174, 411] on div "ERROR..." at bounding box center [701, 507] width 1150 height 798
click at [173, 411] on div "ERROR..." at bounding box center [701, 507] width 1150 height 798
click at [159, 407] on div "ERROR..." at bounding box center [701, 507] width 1150 height 798
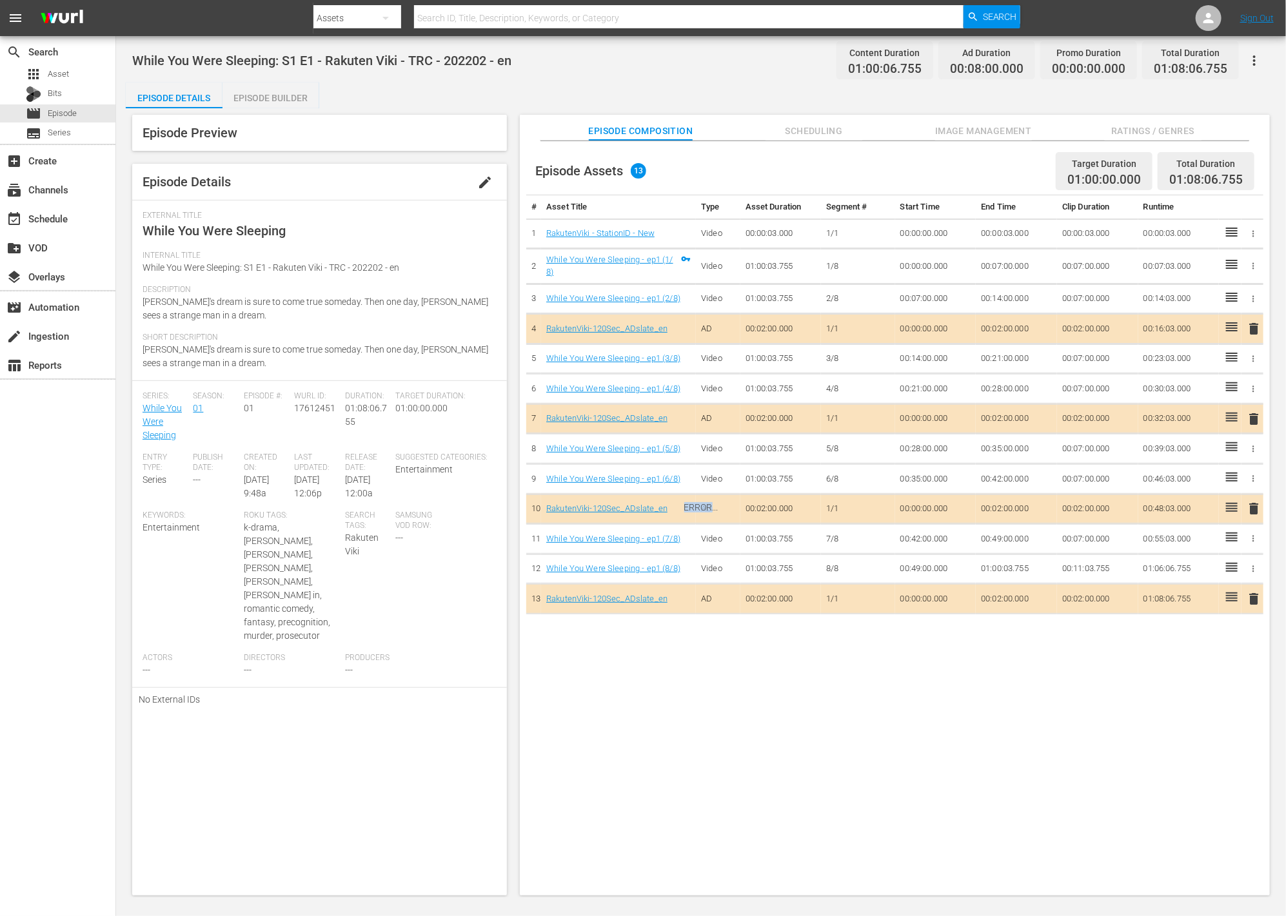
click at [159, 407] on div "ERROR..." at bounding box center [701, 507] width 1150 height 798
click at [281, 216] on div "ERROR..." at bounding box center [701, 507] width 1150 height 798
drag, startPoint x: 245, startPoint y: 221, endPoint x: 183, endPoint y: 229, distance: 62.4
click at [187, 227] on div "ERROR..." at bounding box center [701, 507] width 1150 height 798
drag, startPoint x: 178, startPoint y: 230, endPoint x: 140, endPoint y: 225, distance: 38.3
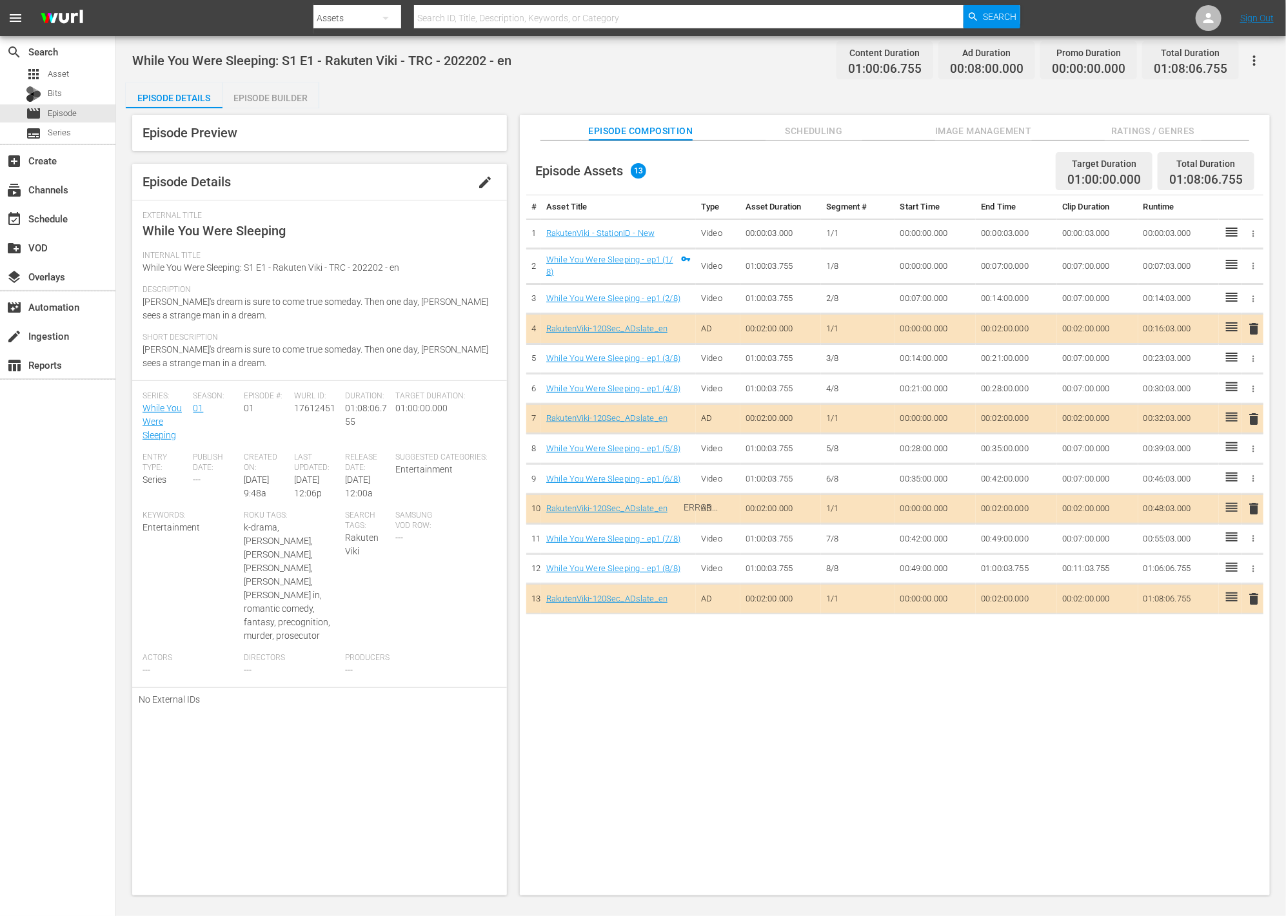
click at [173, 229] on div "ERROR..." at bounding box center [701, 507] width 1150 height 798
drag, startPoint x: 133, startPoint y: 232, endPoint x: 373, endPoint y: 232, distance: 239.2
click at [373, 232] on div "ERROR..." at bounding box center [701, 507] width 1150 height 798
drag, startPoint x: 373, startPoint y: 232, endPoint x: 365, endPoint y: 233, distance: 7.8
click at [369, 233] on div "ERROR..." at bounding box center [701, 507] width 1150 height 798
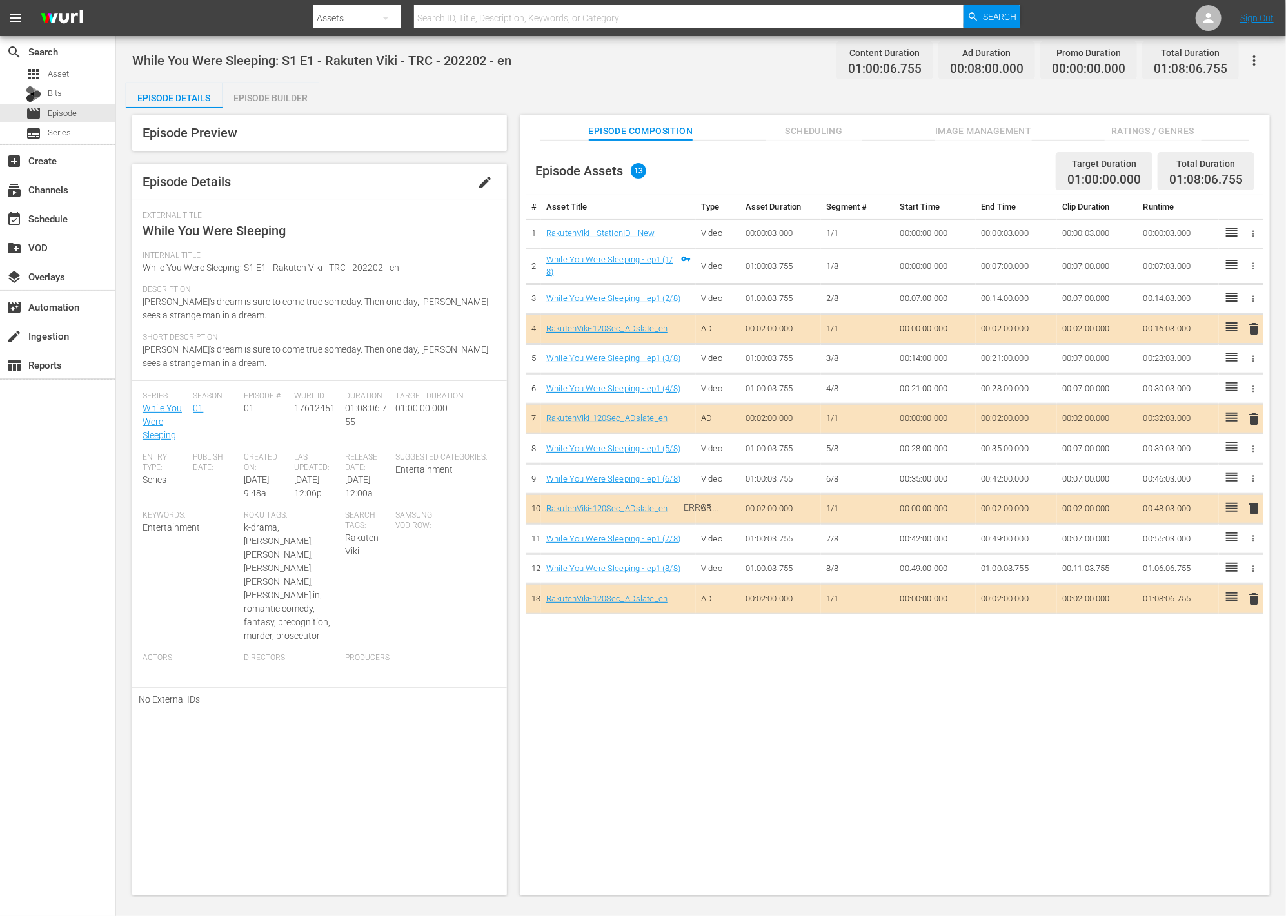
drag, startPoint x: 299, startPoint y: 227, endPoint x: 170, endPoint y: 230, distance: 129.0
click at [170, 230] on div "ERROR..." at bounding box center [701, 507] width 1150 height 798
click at [149, 226] on div "ERROR..." at bounding box center [701, 507] width 1150 height 798
drag, startPoint x: 145, startPoint y: 226, endPoint x: 331, endPoint y: 228, distance: 185.7
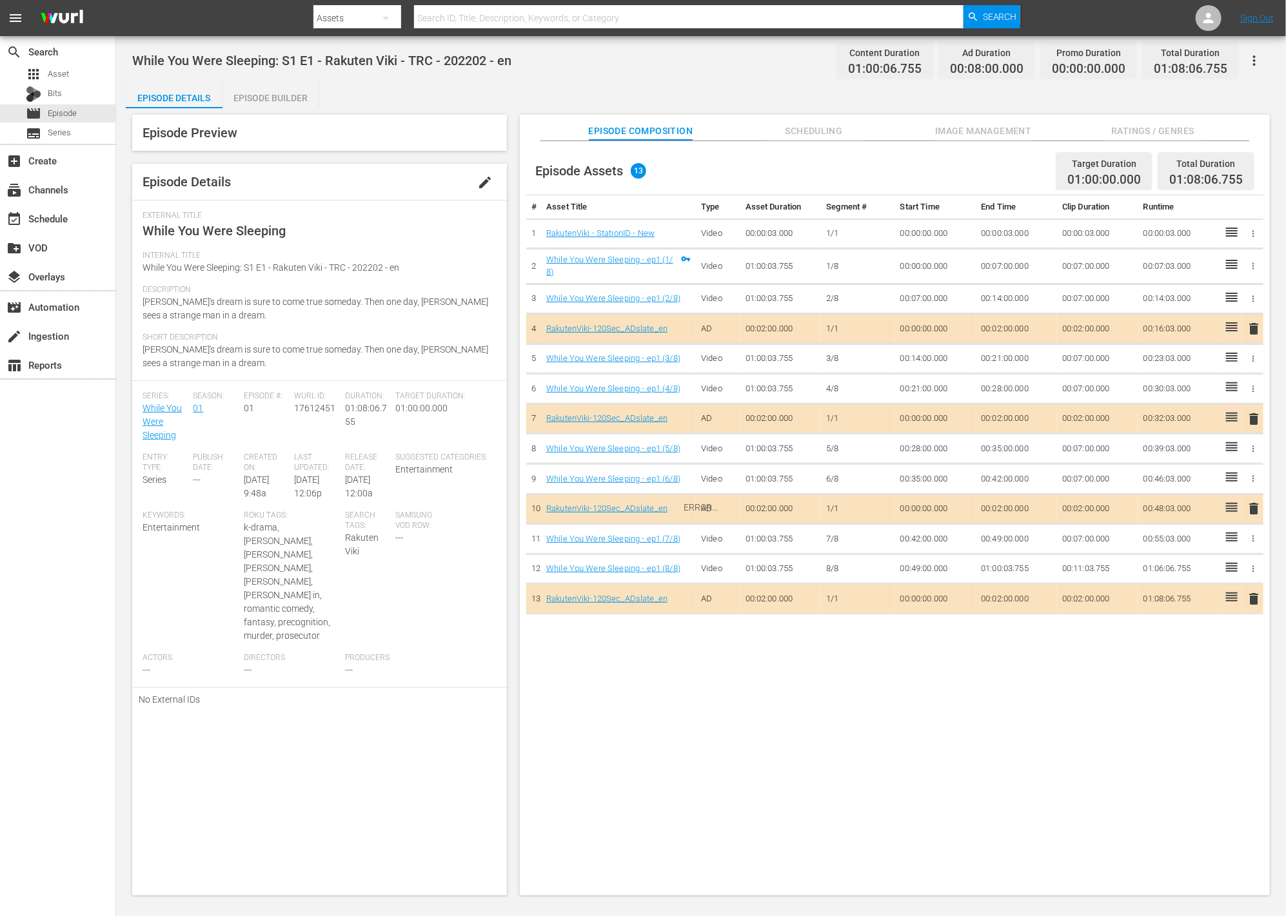
click at [331, 228] on div "ERROR..." at bounding box center [701, 507] width 1150 height 798
click at [141, 427] on div "ERROR..." at bounding box center [701, 507] width 1150 height 798
click at [144, 425] on div "ERROR..." at bounding box center [701, 507] width 1150 height 798
